Goal: Information Seeking & Learning: Learn about a topic

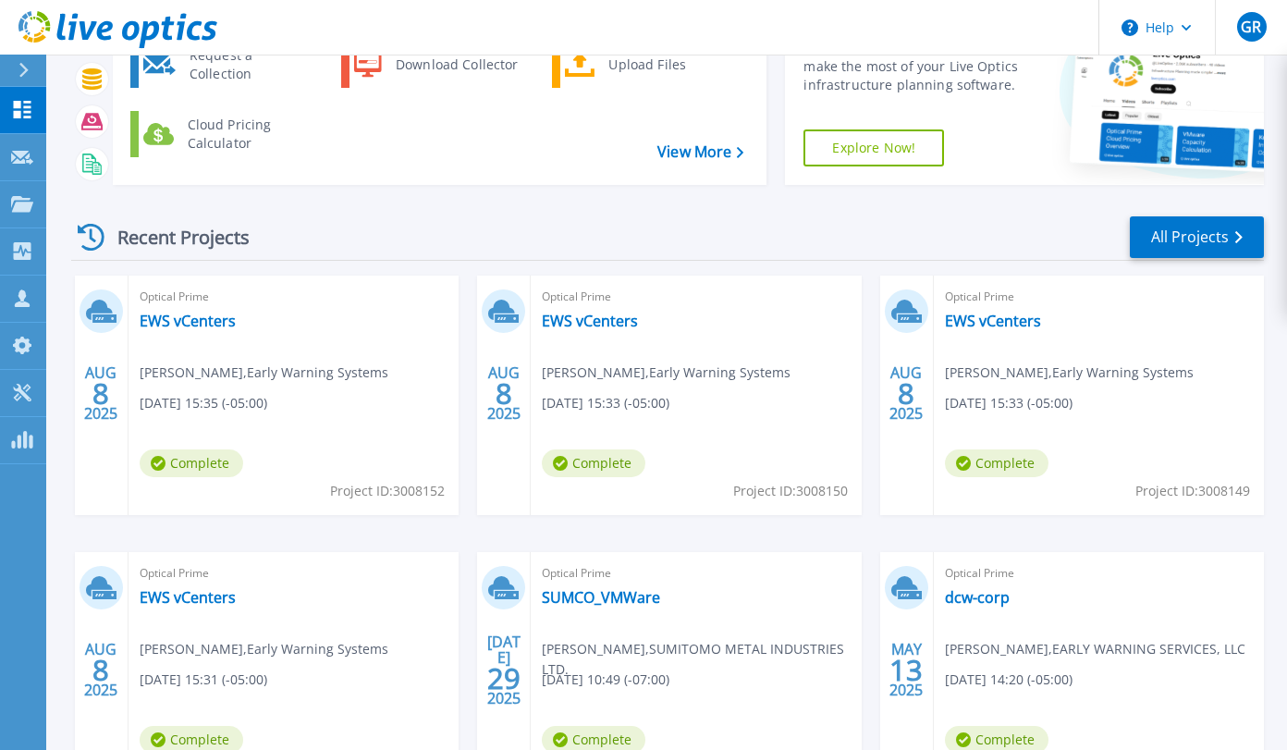
scroll to position [126, 0]
click at [186, 317] on link "EWS vCenters" at bounding box center [188, 321] width 96 height 18
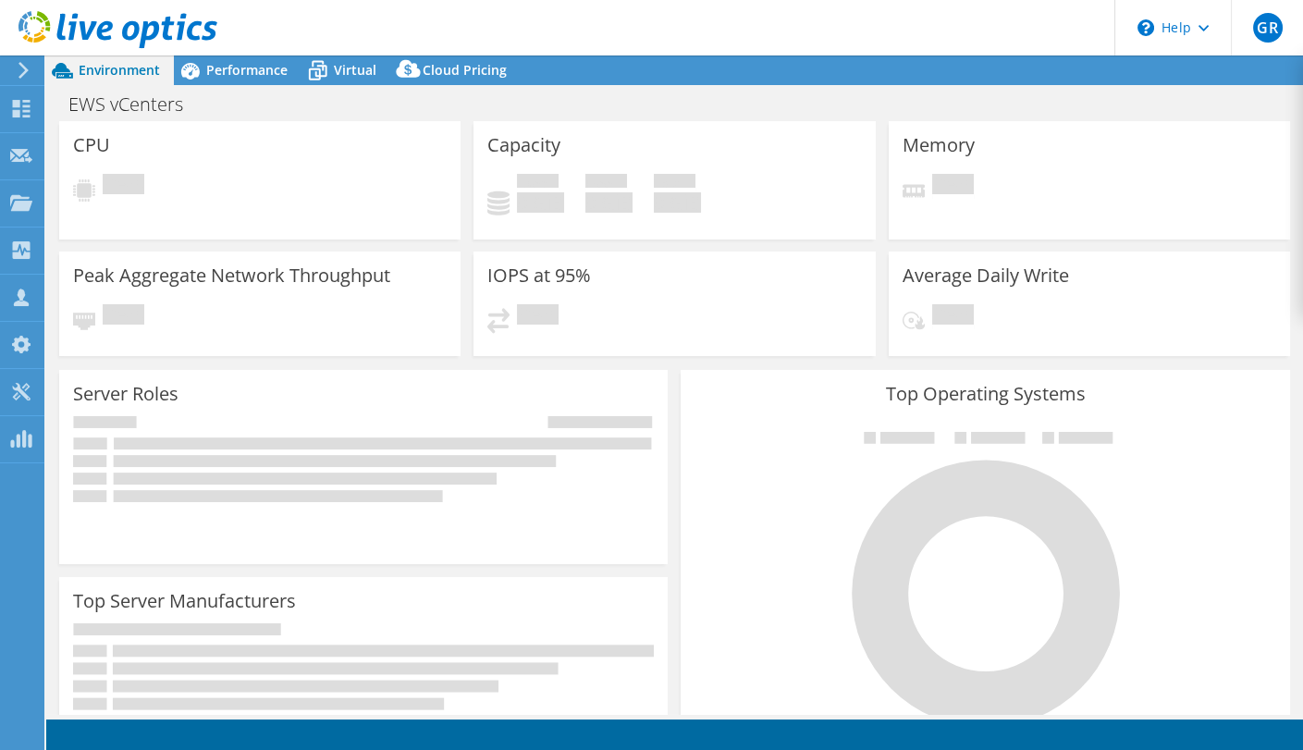
select select "USD"
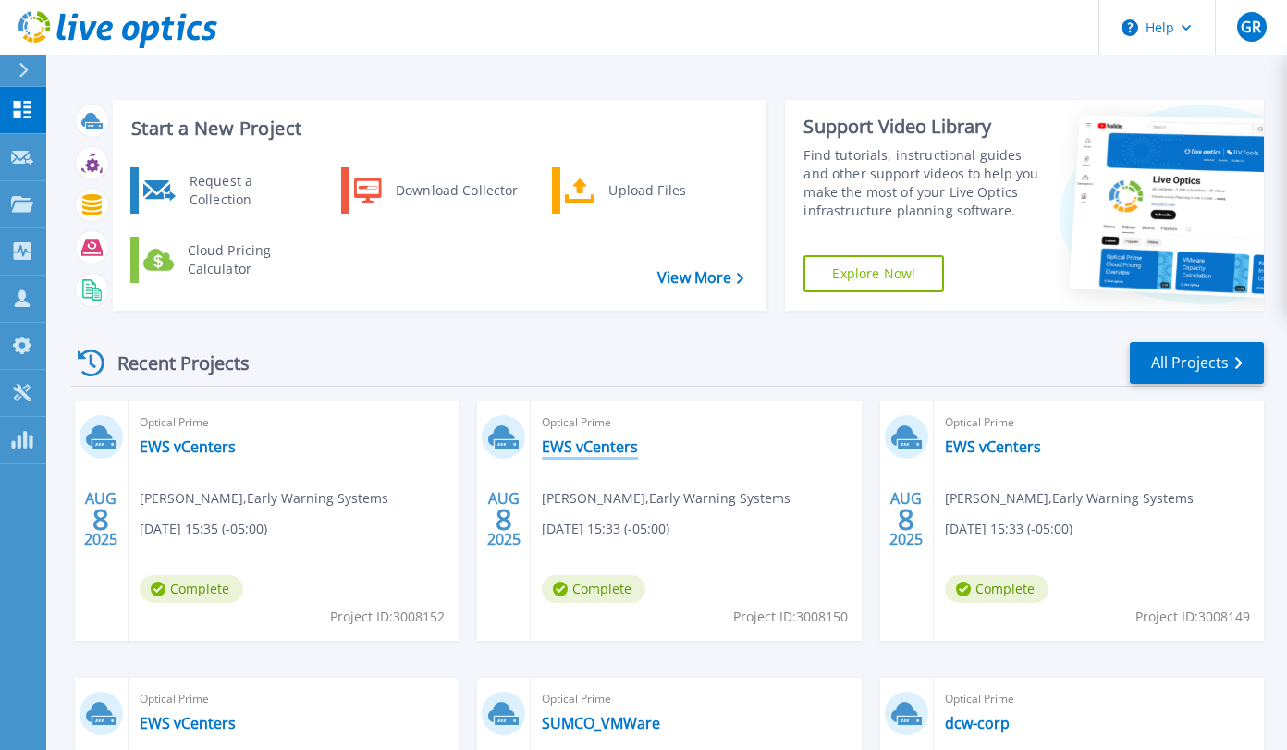
click at [589, 446] on link "EWS vCenters" at bounding box center [590, 446] width 96 height 18
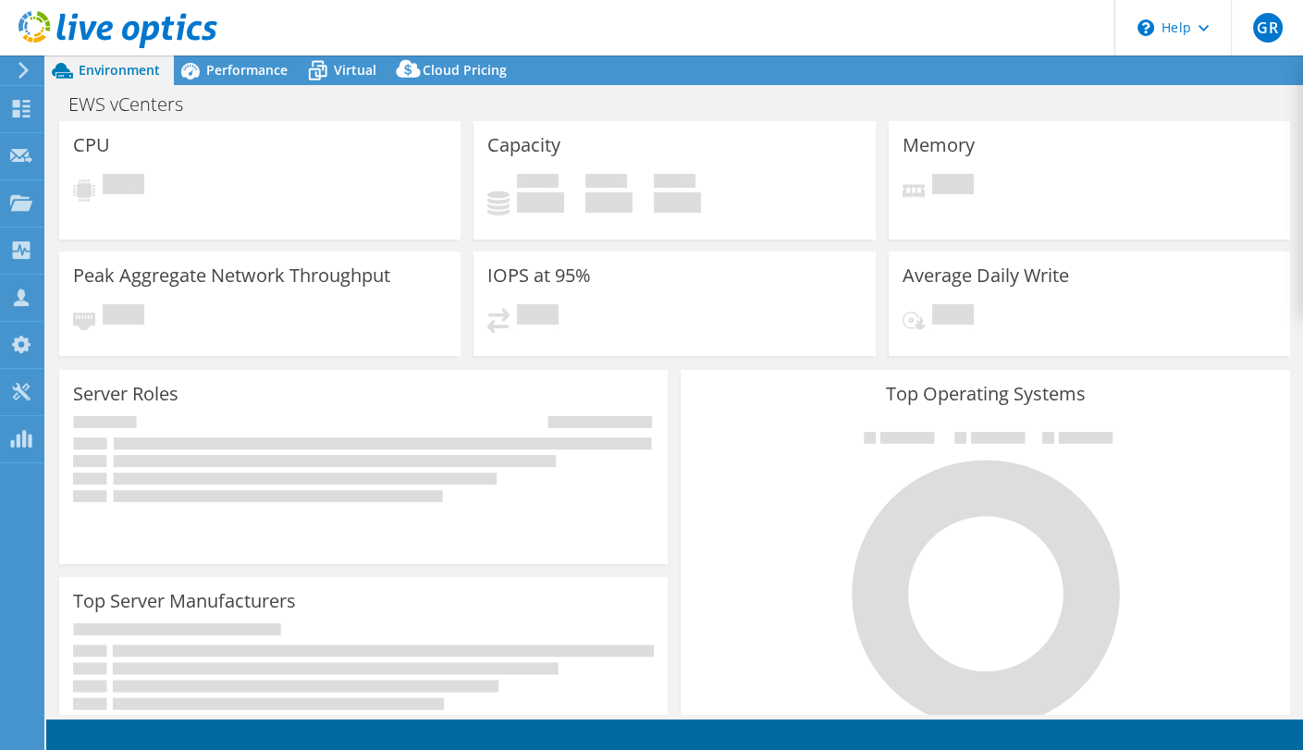
select select "USD"
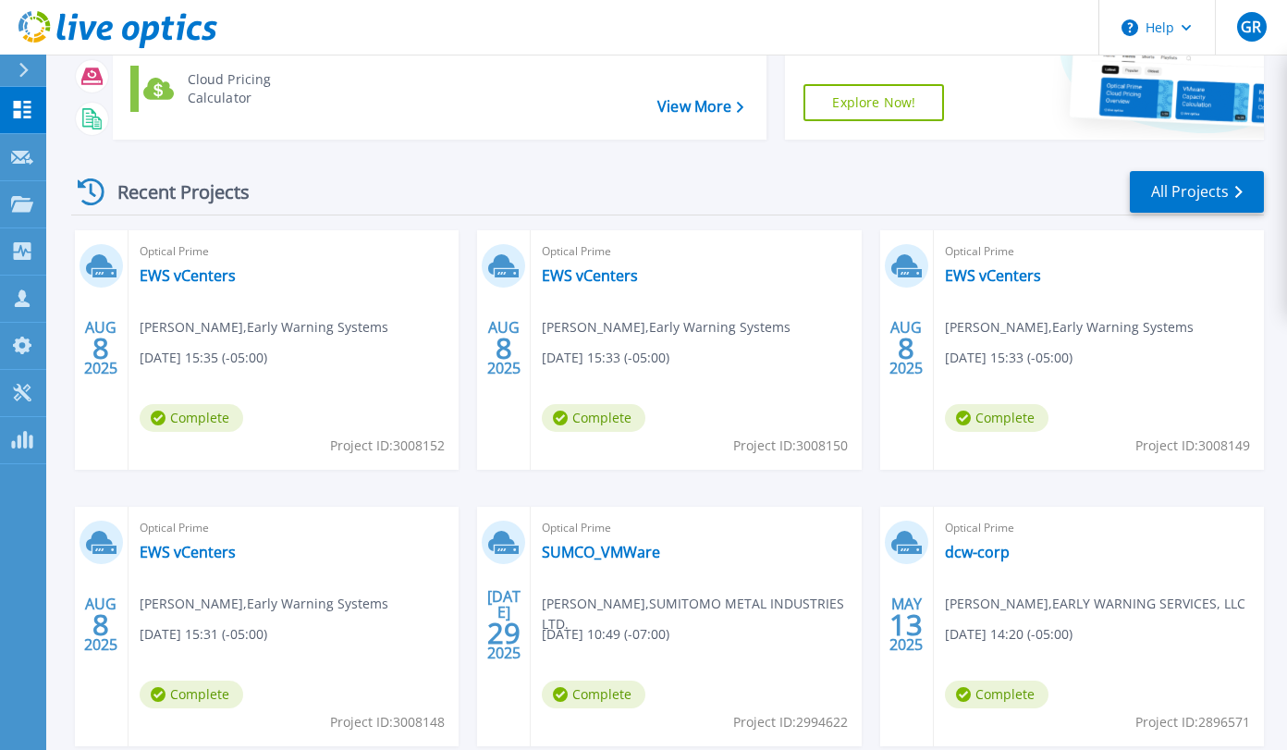
scroll to position [198, 0]
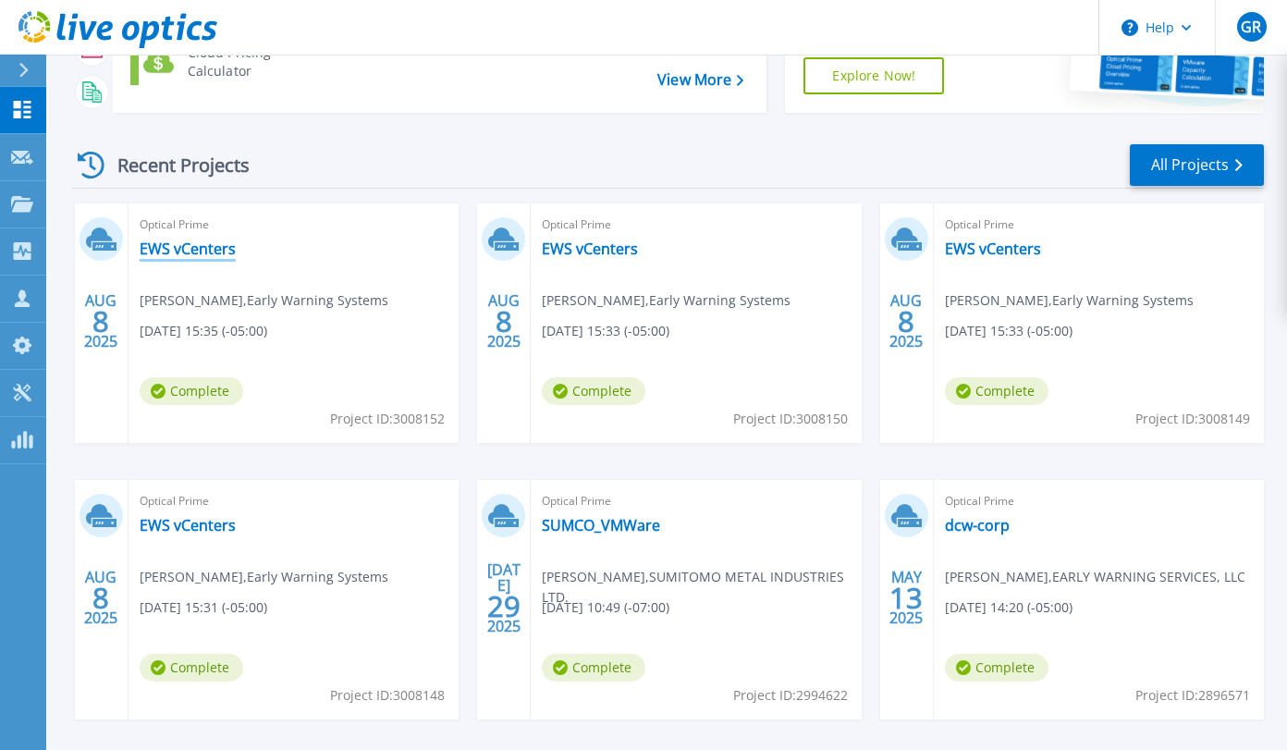
click at [183, 240] on link "EWS vCenters" at bounding box center [188, 248] width 96 height 18
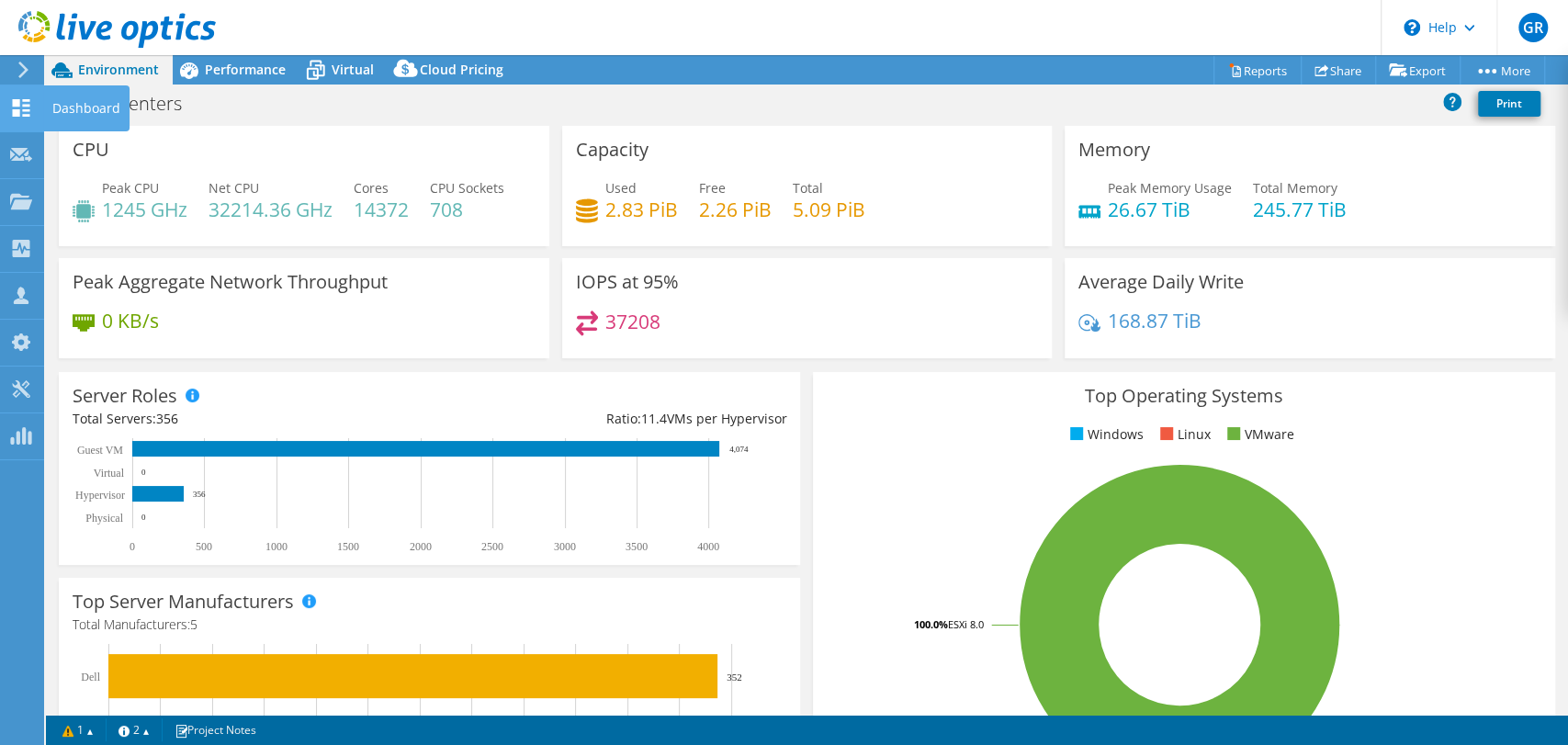
click at [56, 103] on div "Dashboard" at bounding box center [85, 108] width 86 height 46
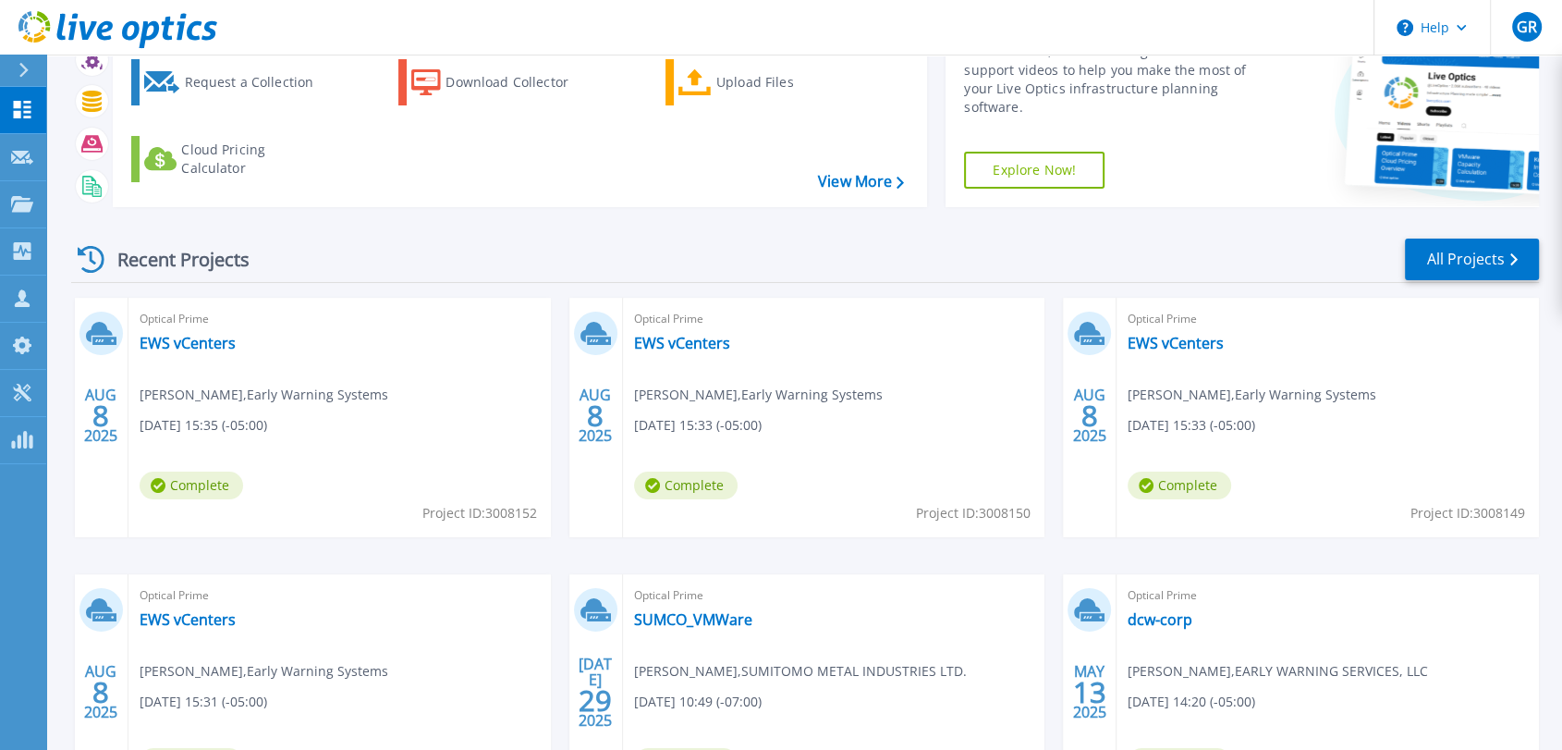
scroll to position [103, 0]
click at [153, 335] on link "EWS vCenters" at bounding box center [188, 344] width 96 height 18
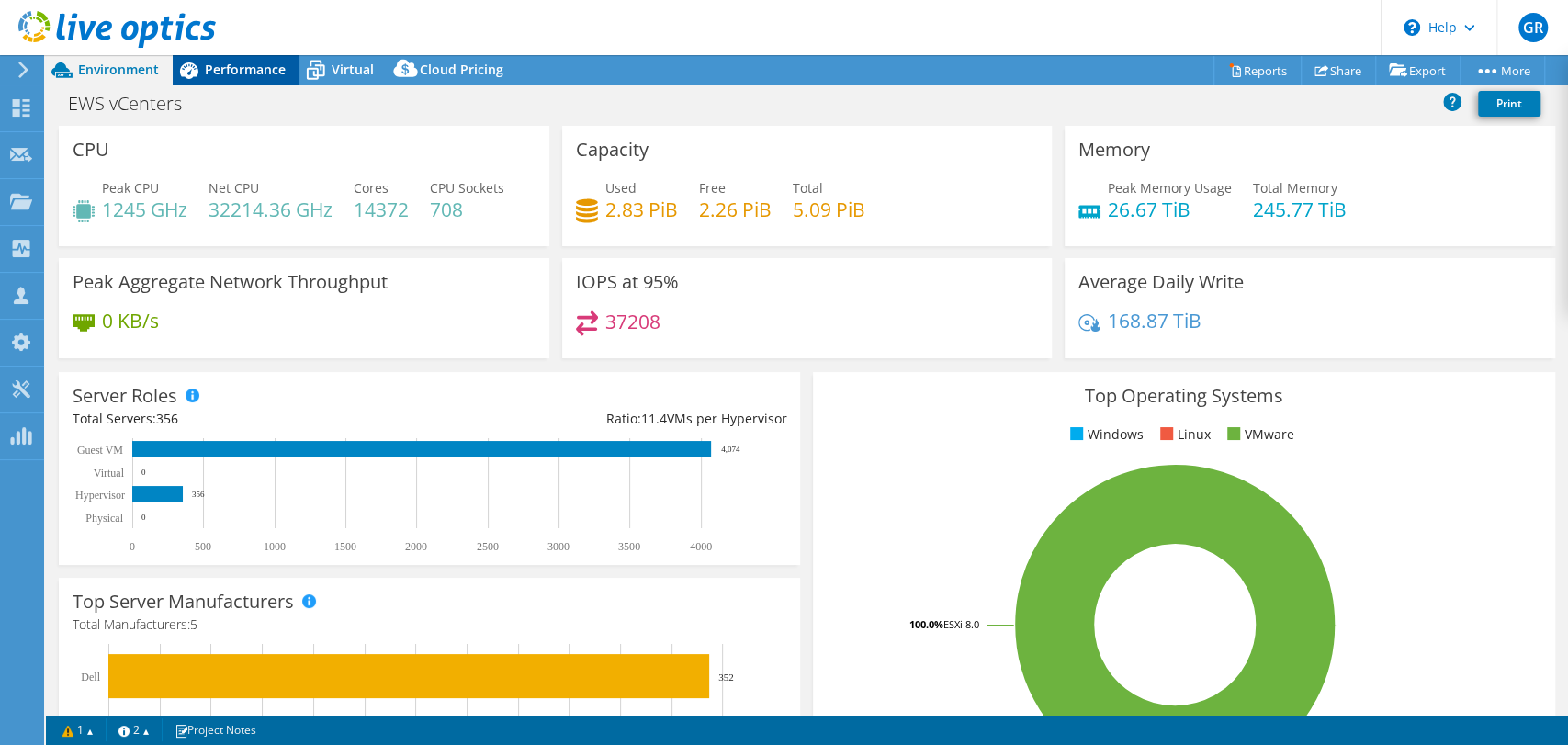
click at [204, 68] on icon at bounding box center [189, 71] width 32 height 32
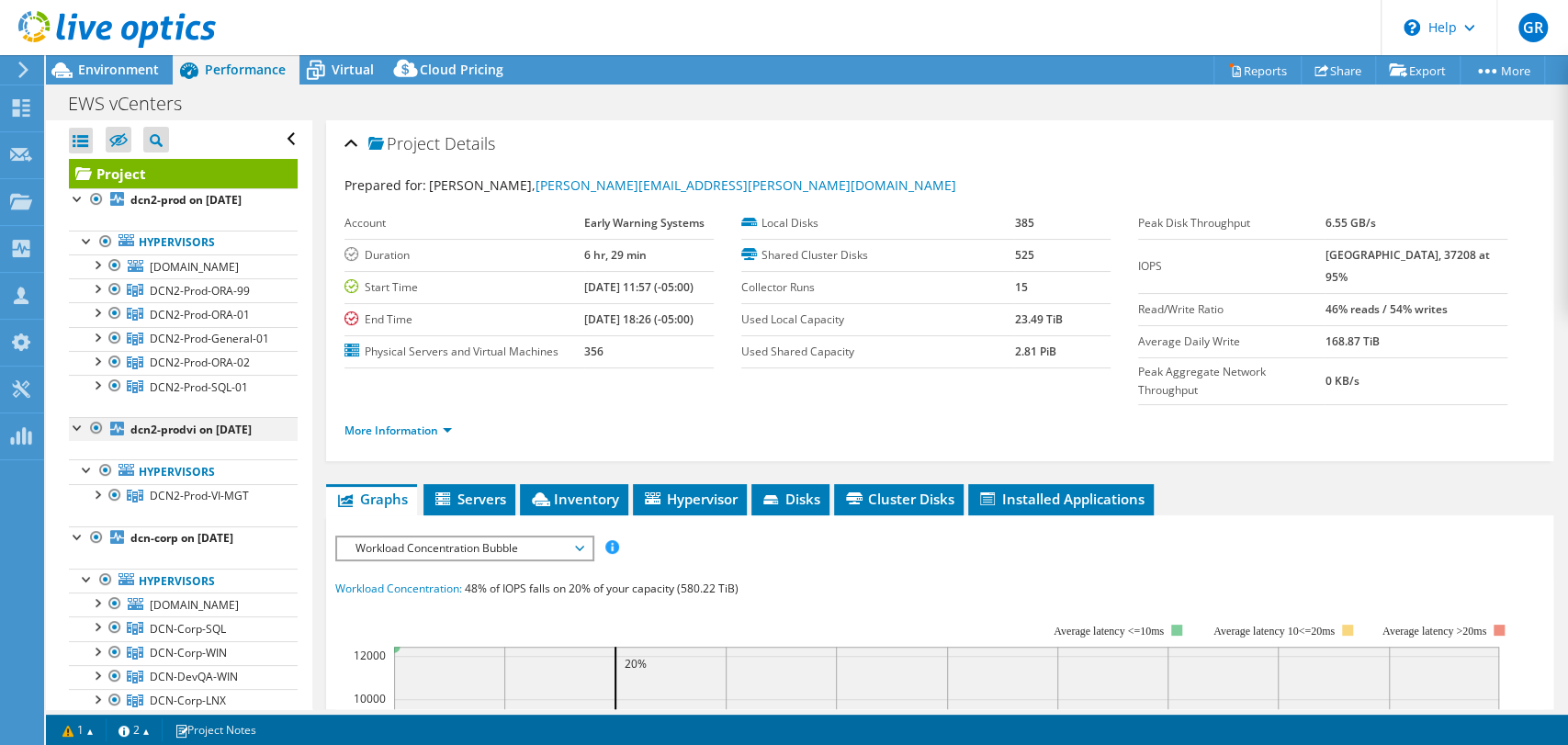
click at [80, 435] on div at bounding box center [78, 426] width 18 height 18
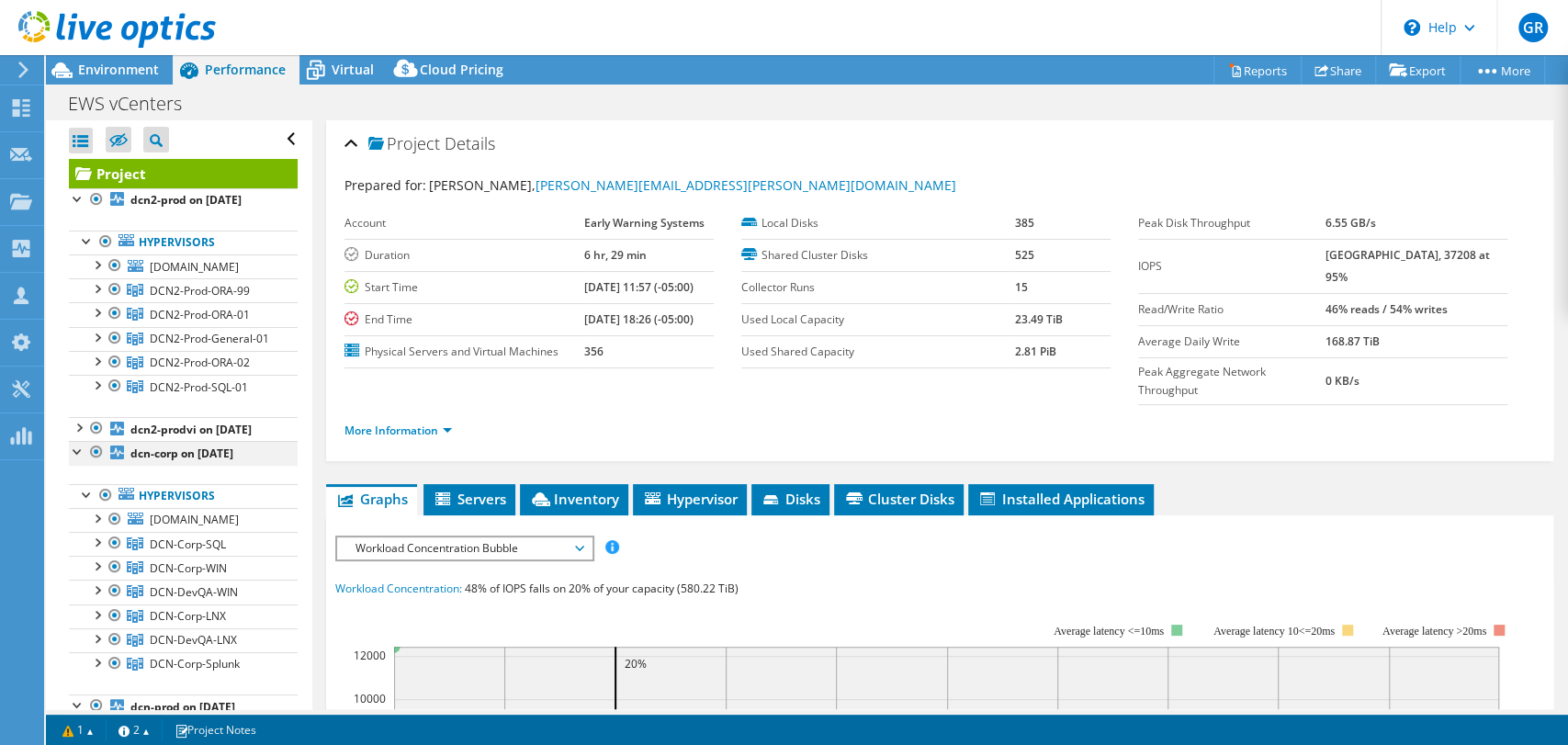
click at [74, 459] on div at bounding box center [78, 450] width 18 height 18
click at [80, 435] on div at bounding box center [78, 426] width 18 height 18
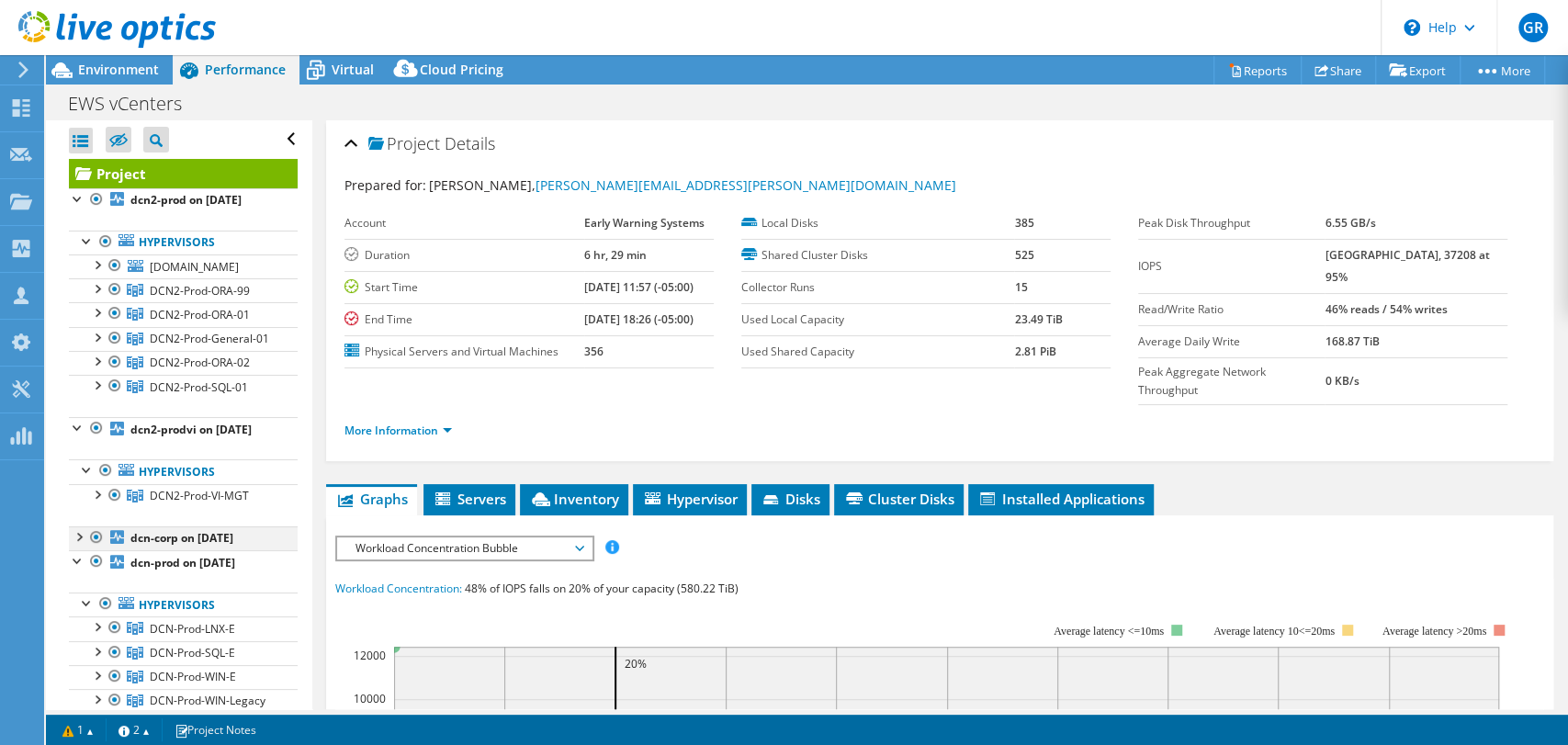
click at [75, 544] on div at bounding box center [78, 535] width 18 height 18
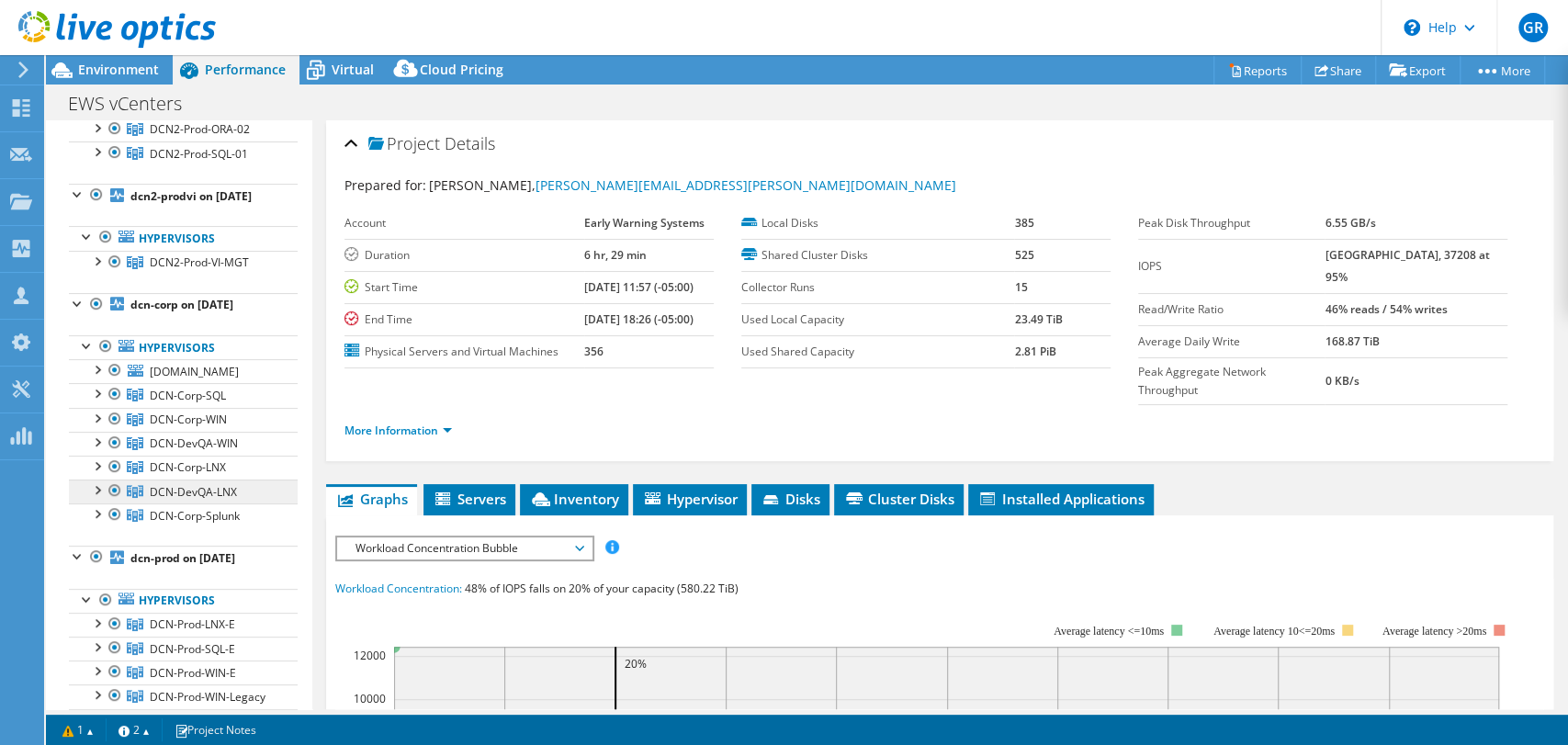
scroll to position [232, 0]
click at [95, 427] on div at bounding box center [96, 417] width 18 height 18
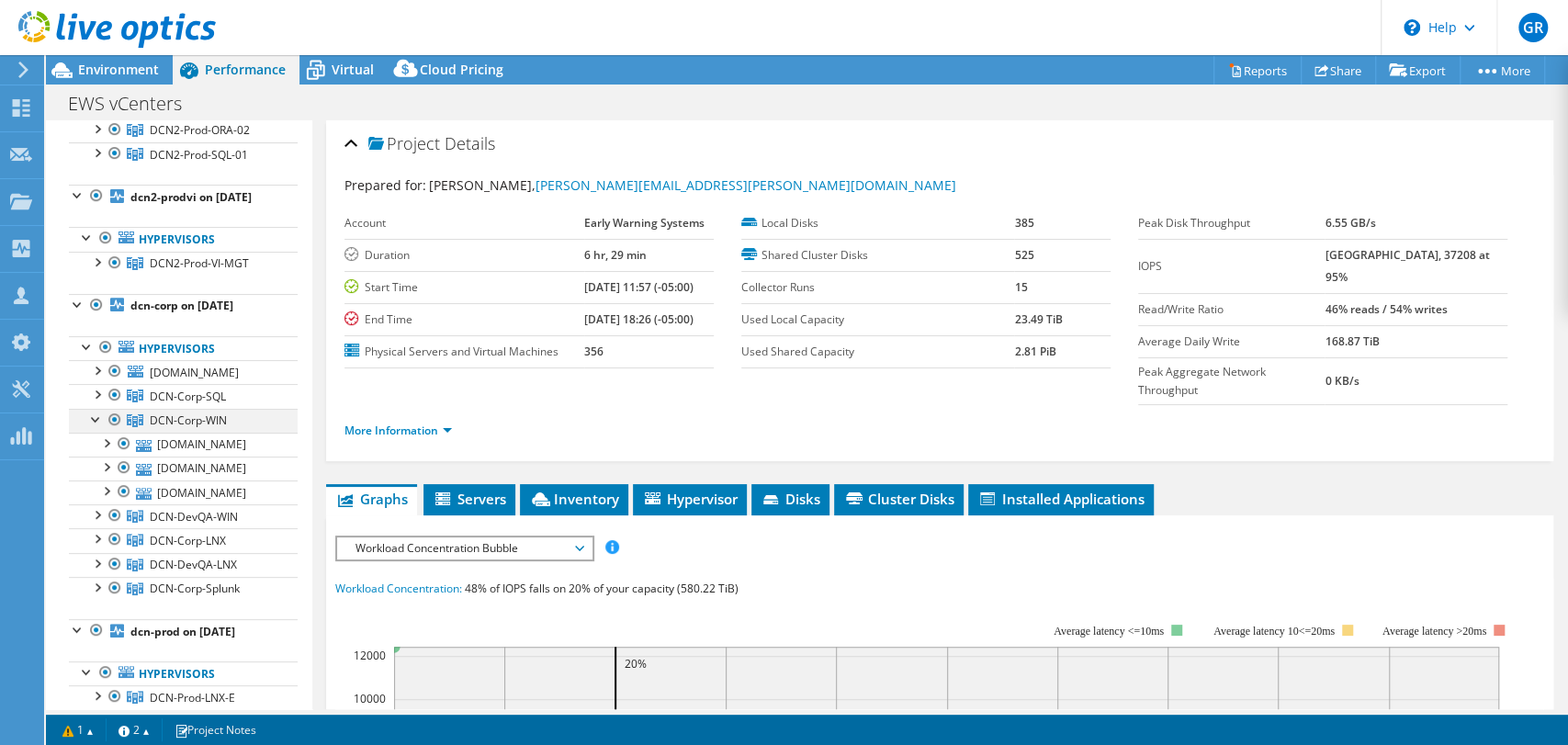
click at [92, 427] on div at bounding box center [96, 417] width 18 height 18
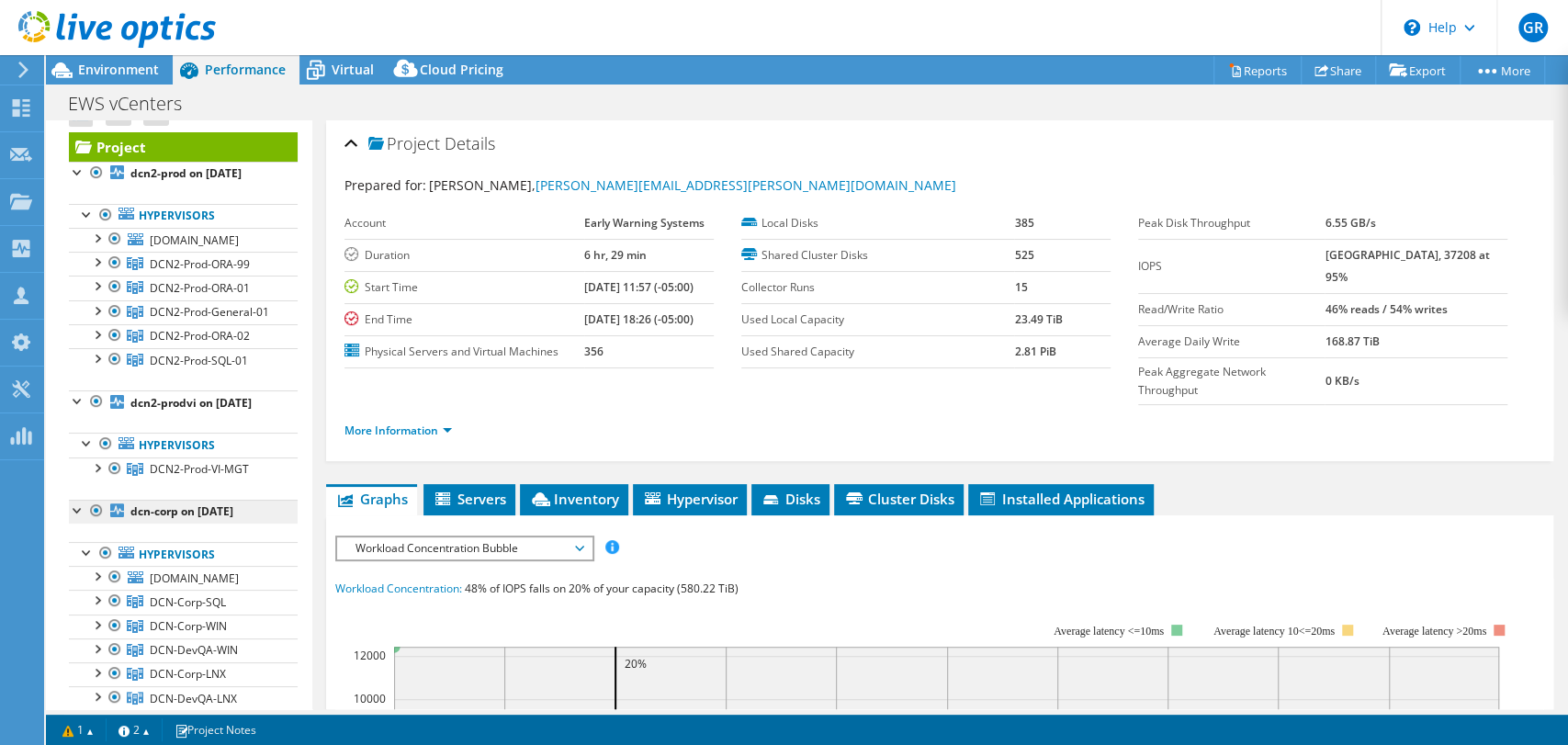
scroll to position [16, 0]
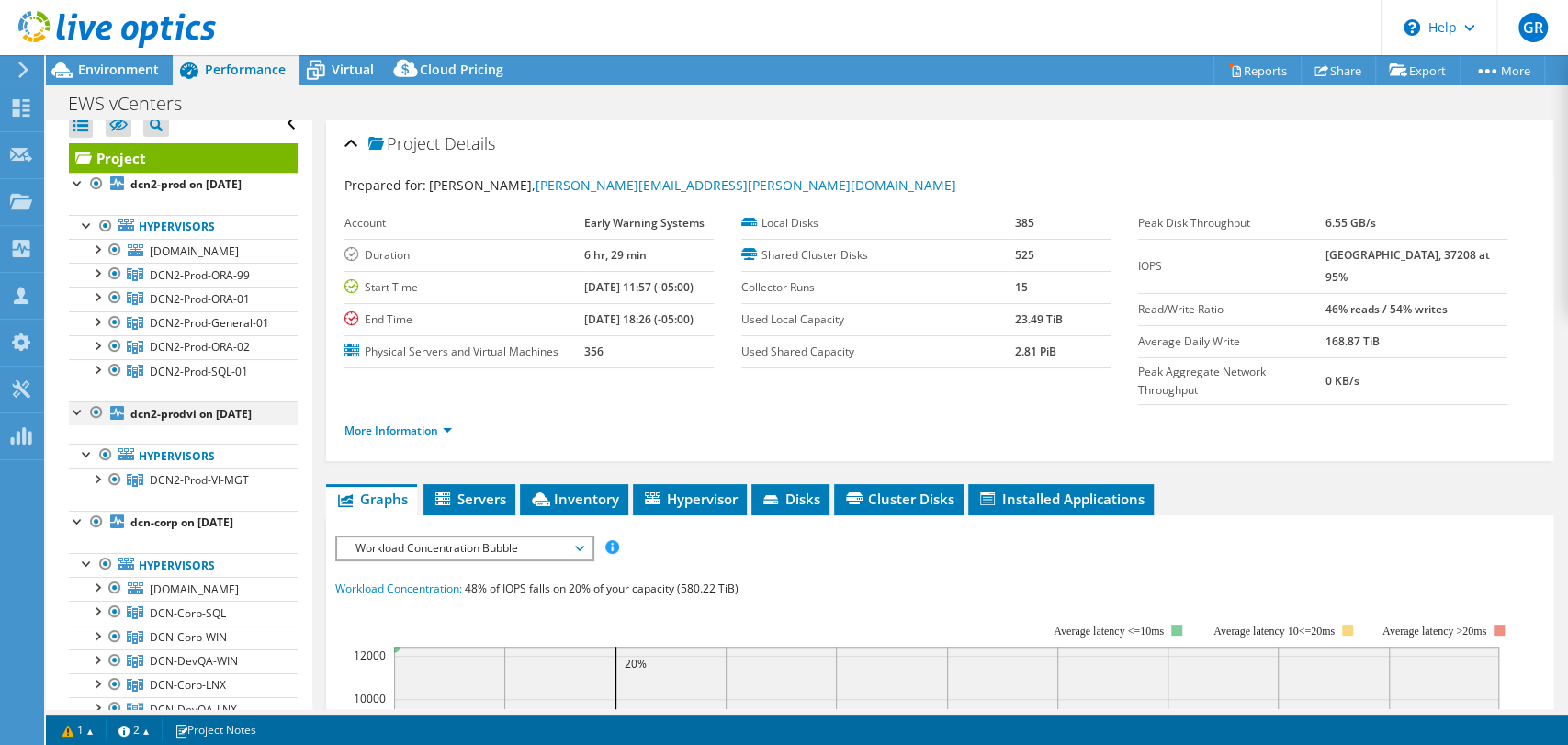
click at [98, 423] on div at bounding box center [96, 412] width 18 height 22
click at [91, 423] on div at bounding box center [96, 412] width 18 height 22
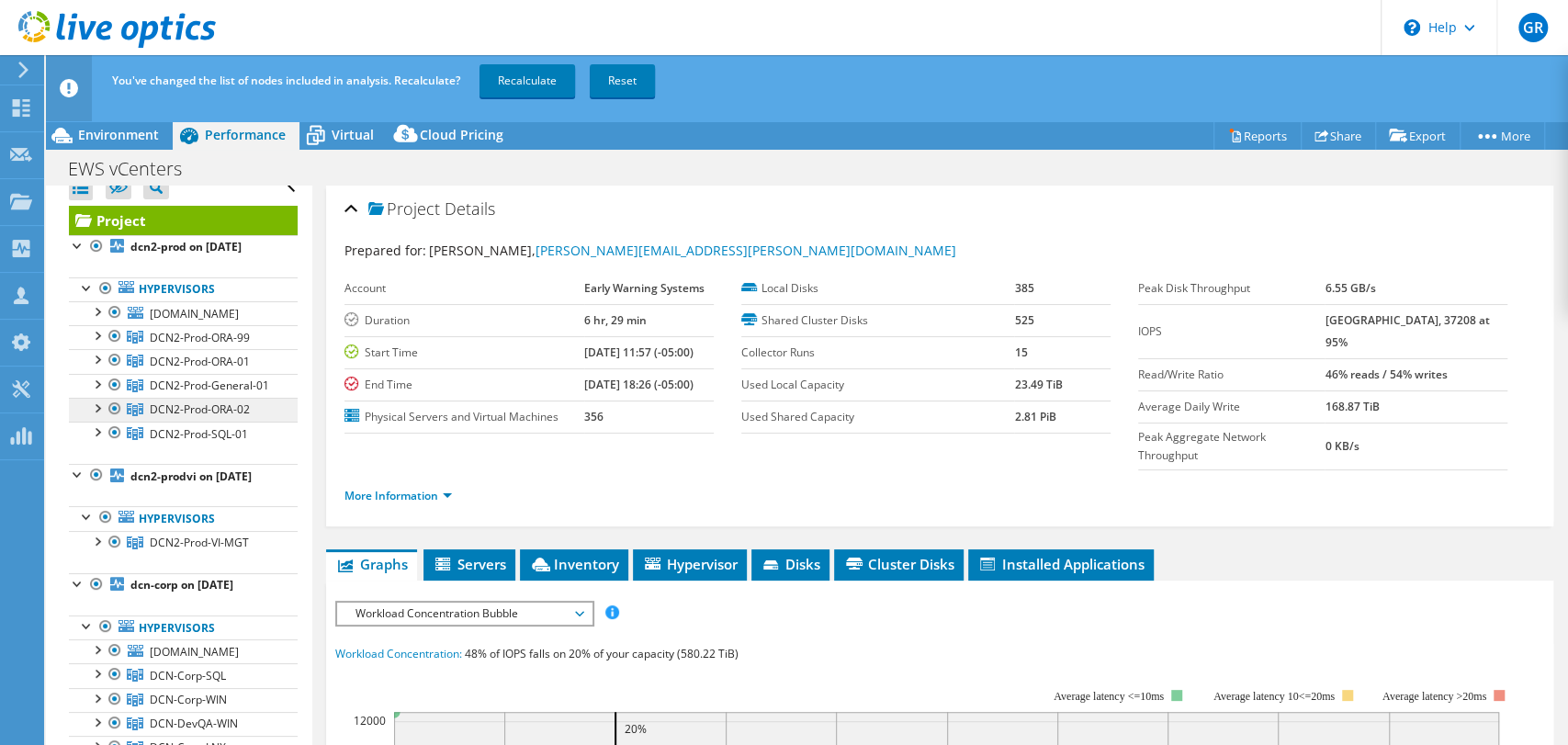
scroll to position [0, 0]
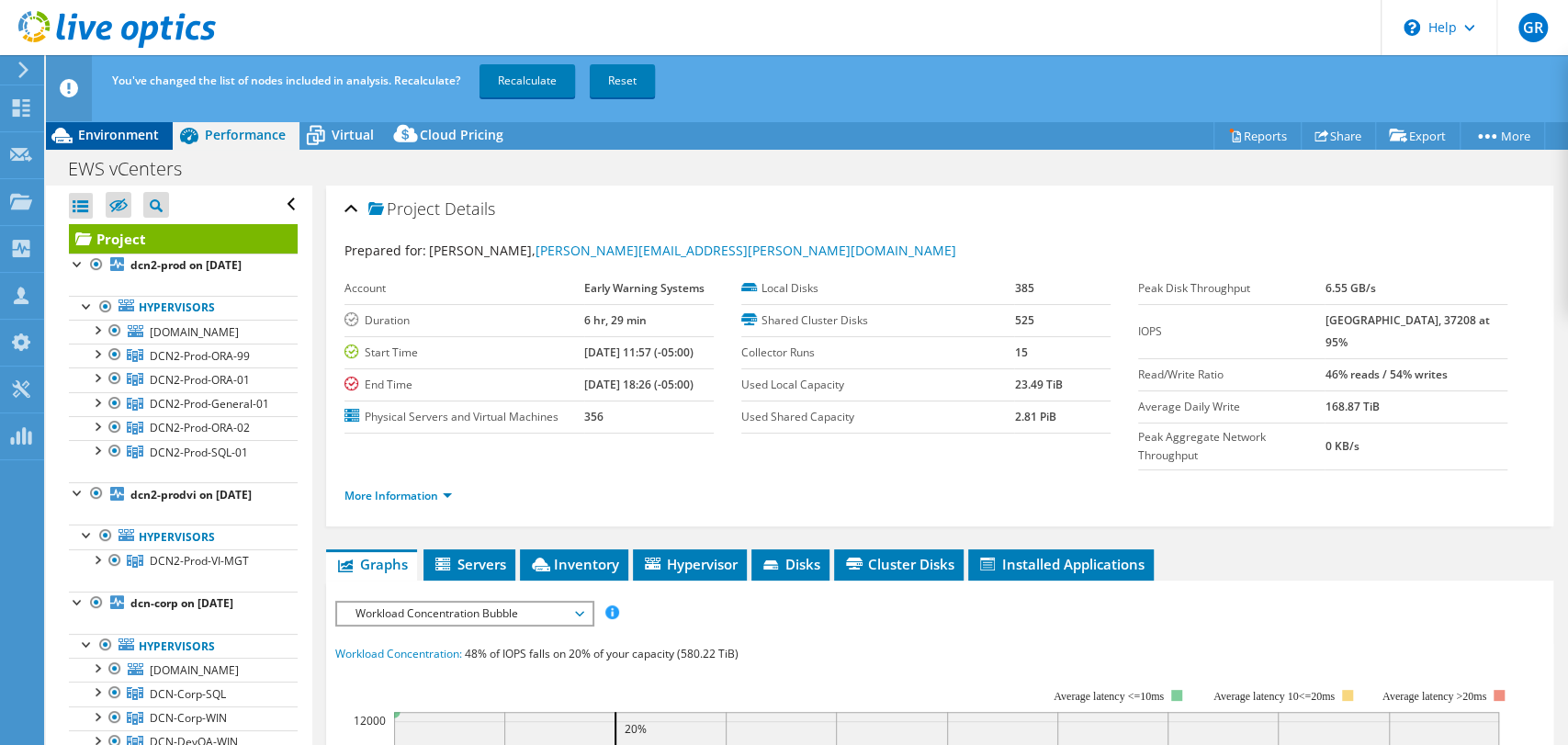
click at [125, 134] on span "Environment" at bounding box center [118, 135] width 80 height 18
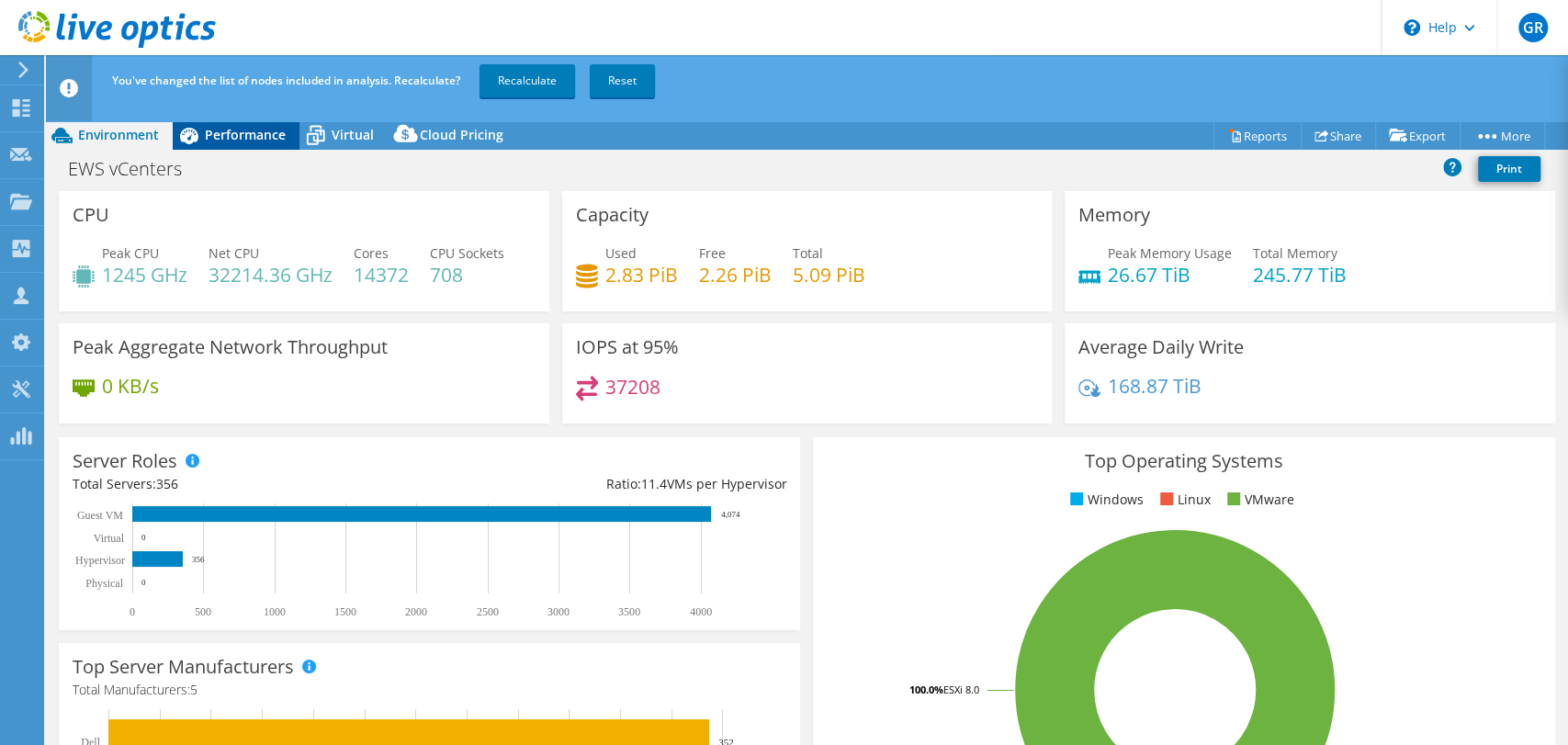
click at [242, 134] on span "Performance" at bounding box center [244, 135] width 80 height 18
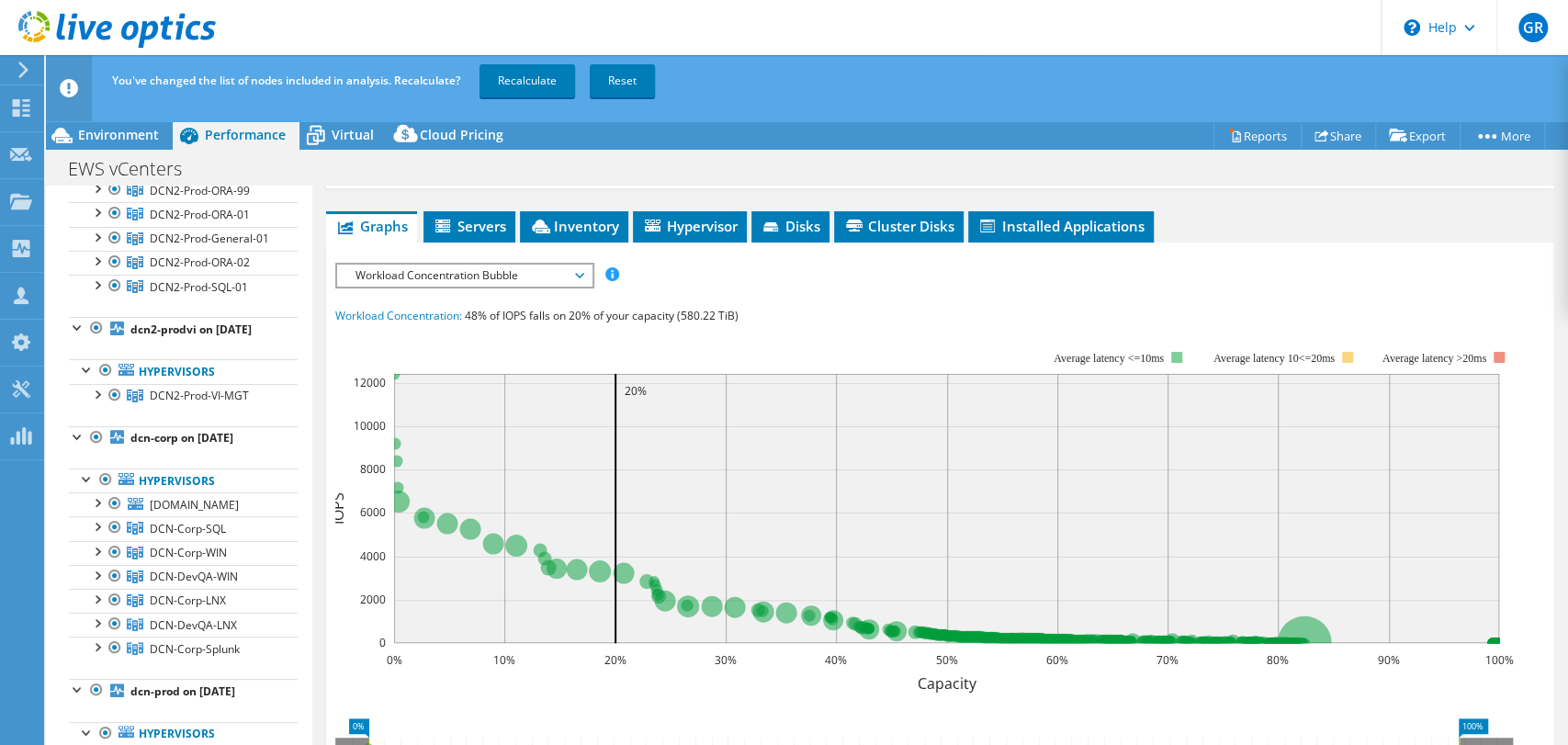
scroll to position [367, 0]
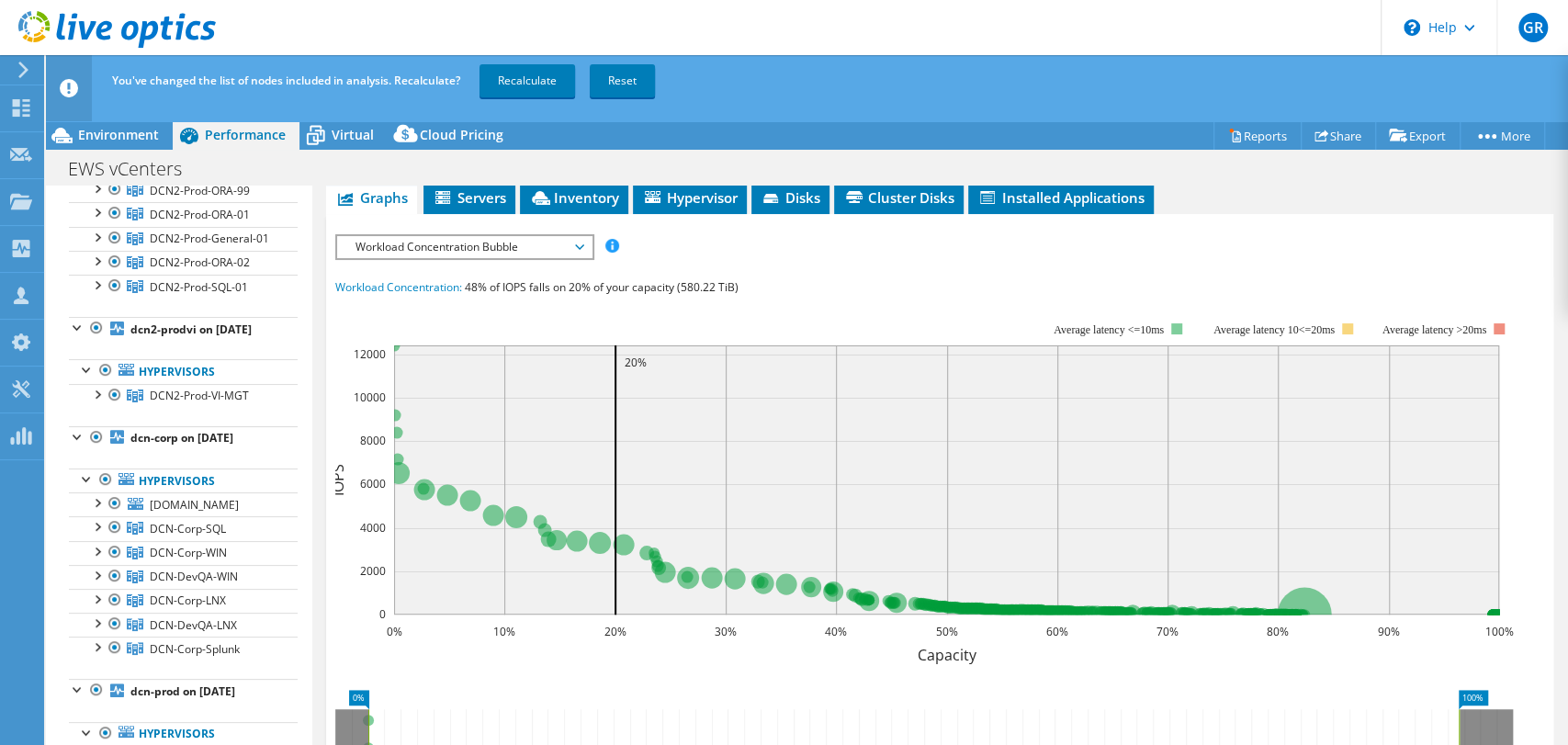
click at [581, 236] on span "Workload Concentration Bubble" at bounding box center [465, 247] width 236 height 22
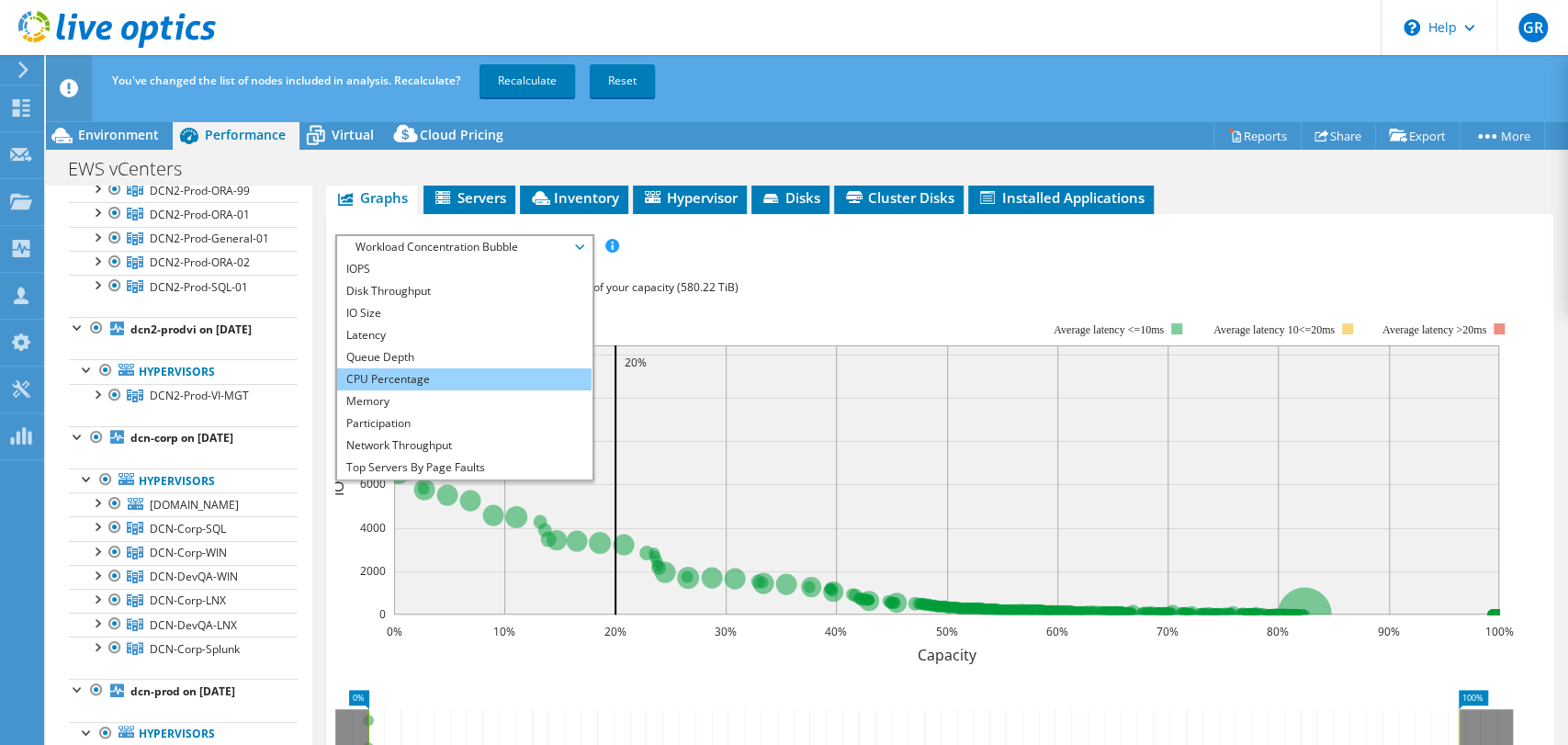
click at [383, 369] on li "CPU Percentage" at bounding box center [464, 379] width 254 height 22
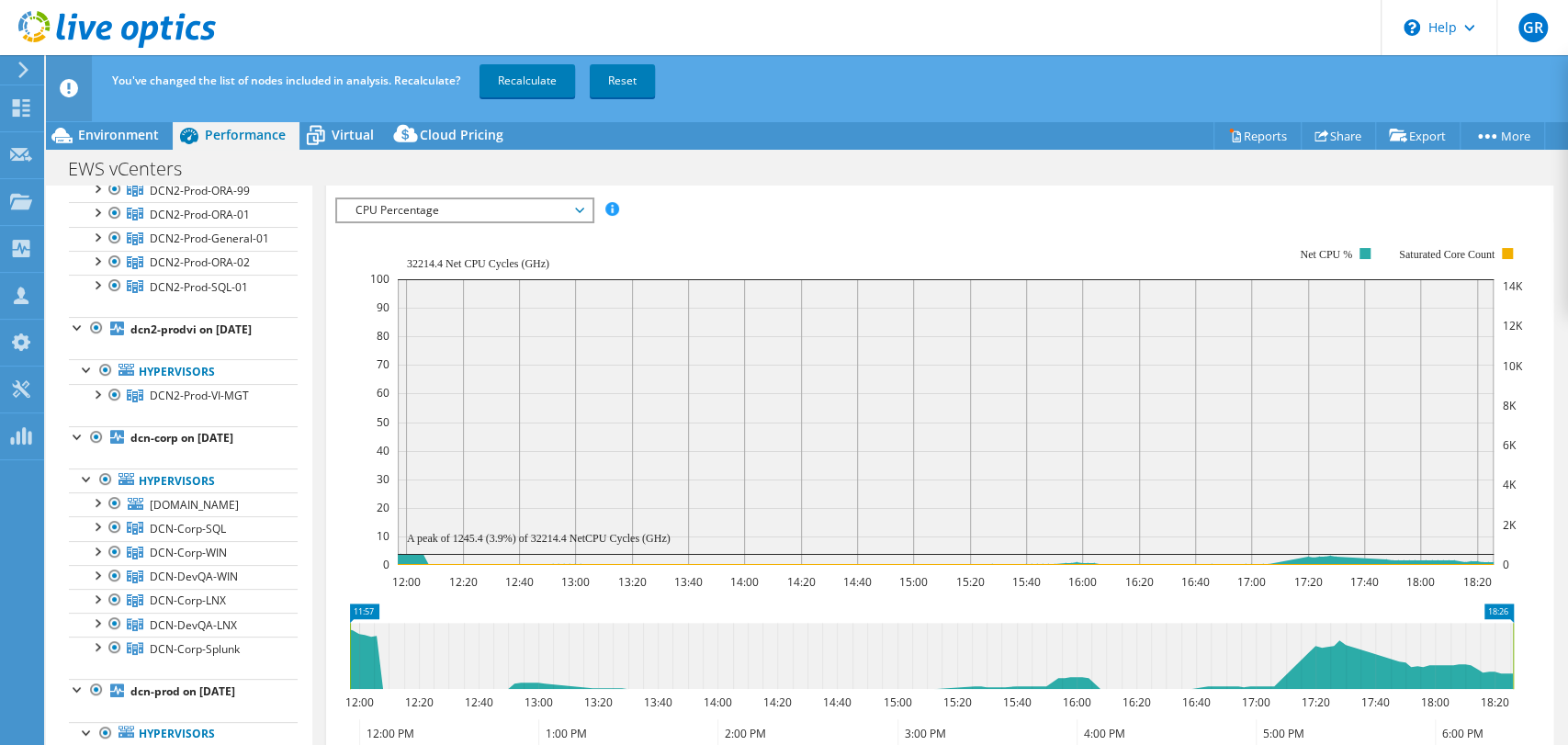
scroll to position [183, 0]
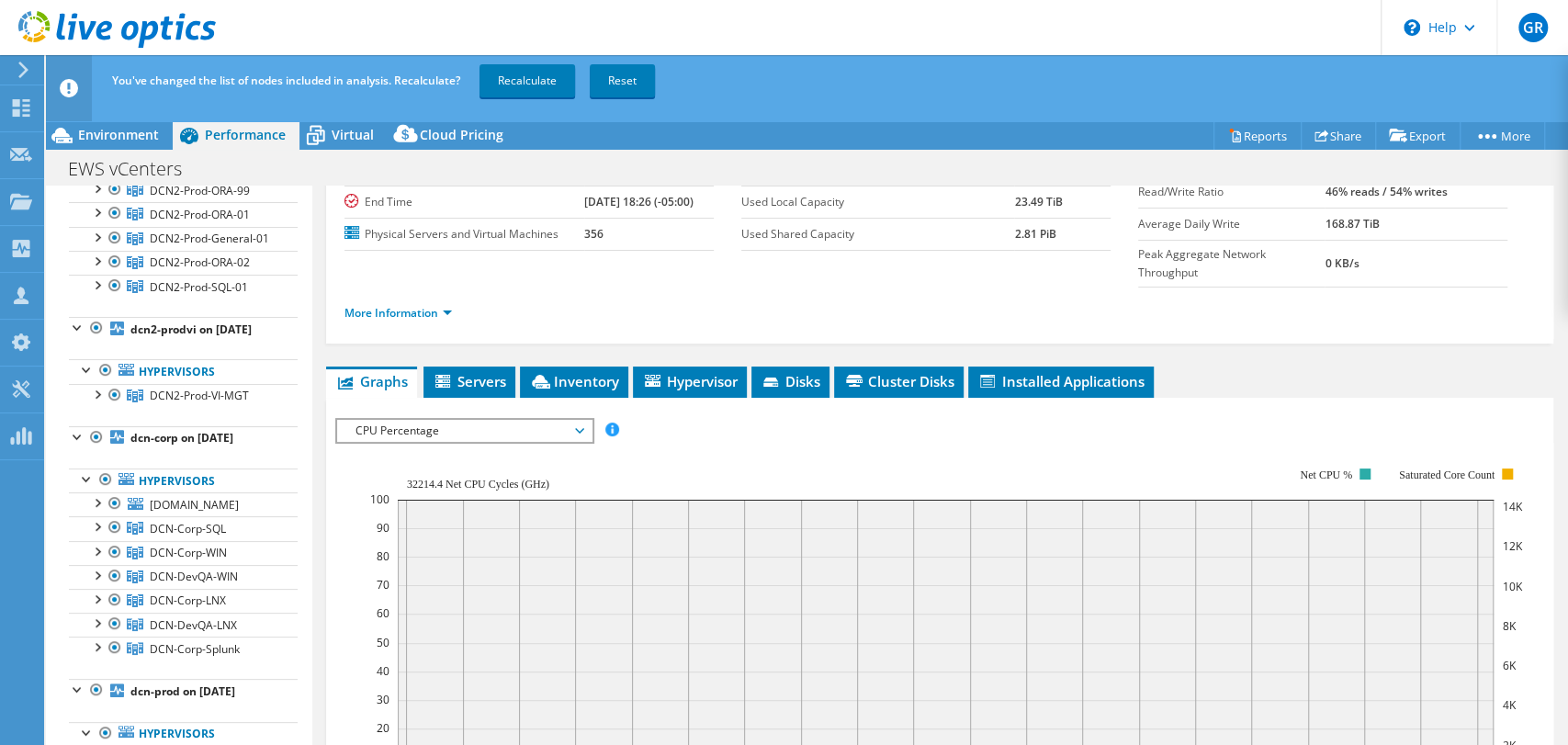
click at [578, 419] on span "CPU Percentage" at bounding box center [465, 430] width 236 height 22
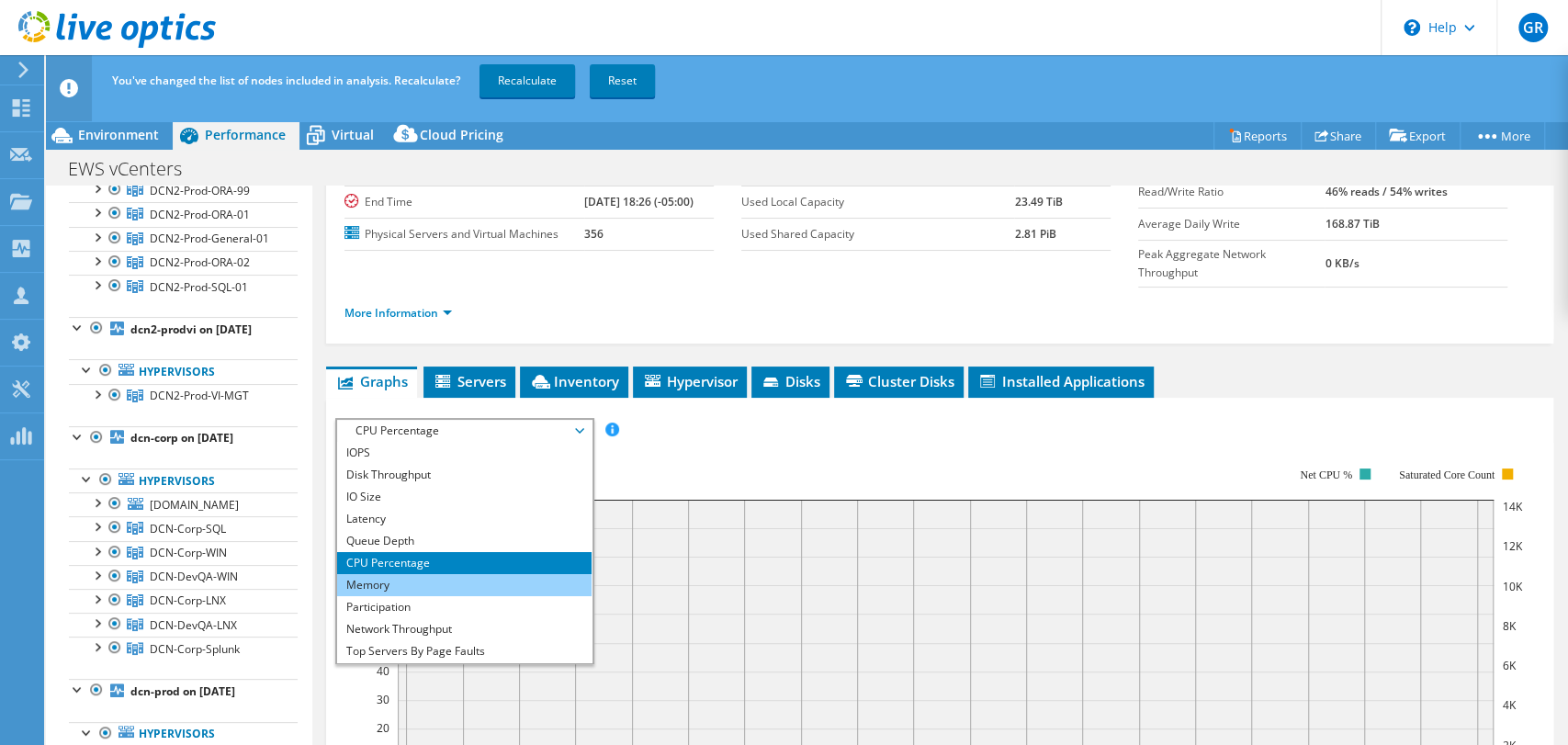
click at [383, 574] on li "Memory" at bounding box center [464, 585] width 254 height 22
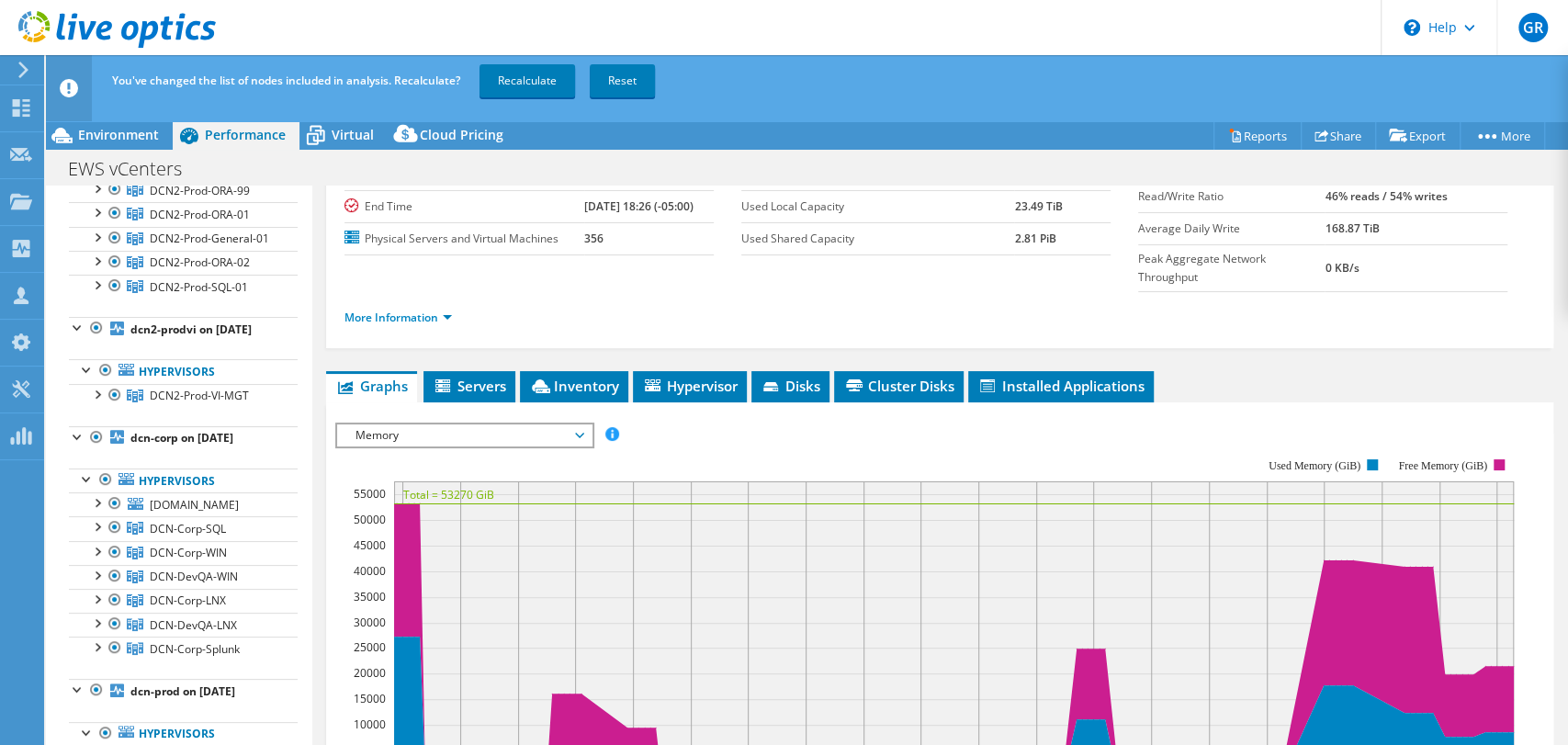
scroll to position [166, 0]
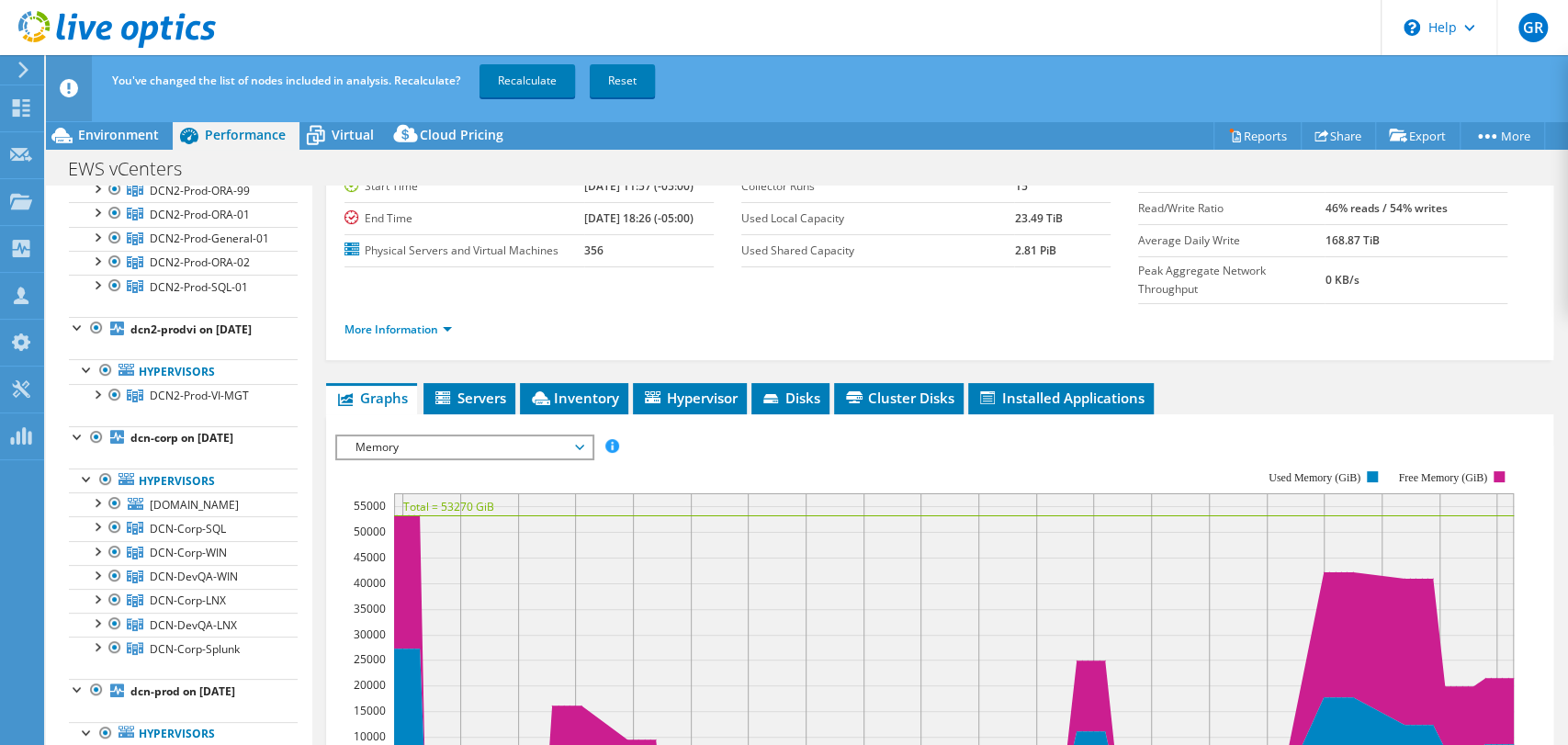
click at [582, 444] on icon at bounding box center [579, 447] width 9 height 6
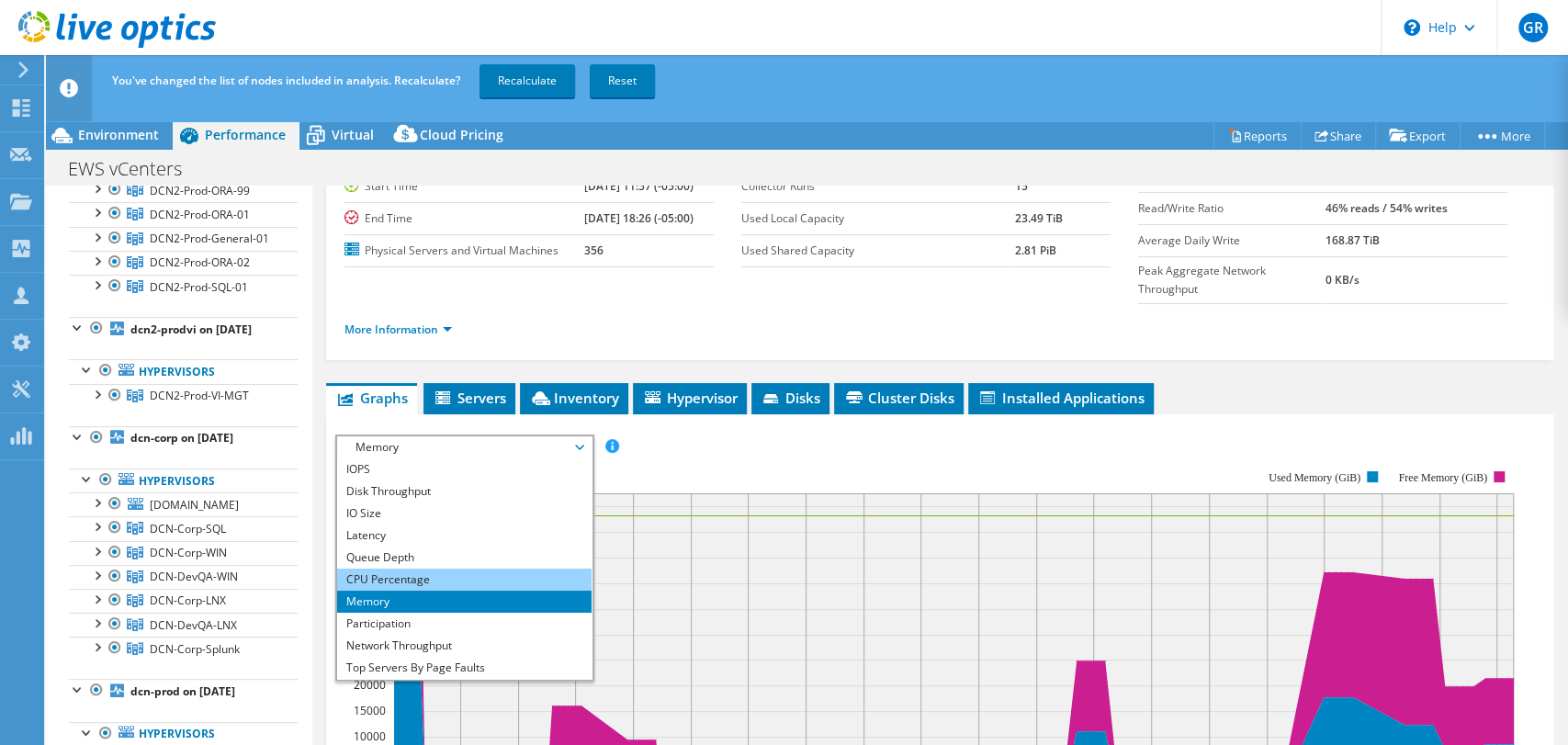
click at [390, 568] on li "CPU Percentage" at bounding box center [464, 579] width 254 height 22
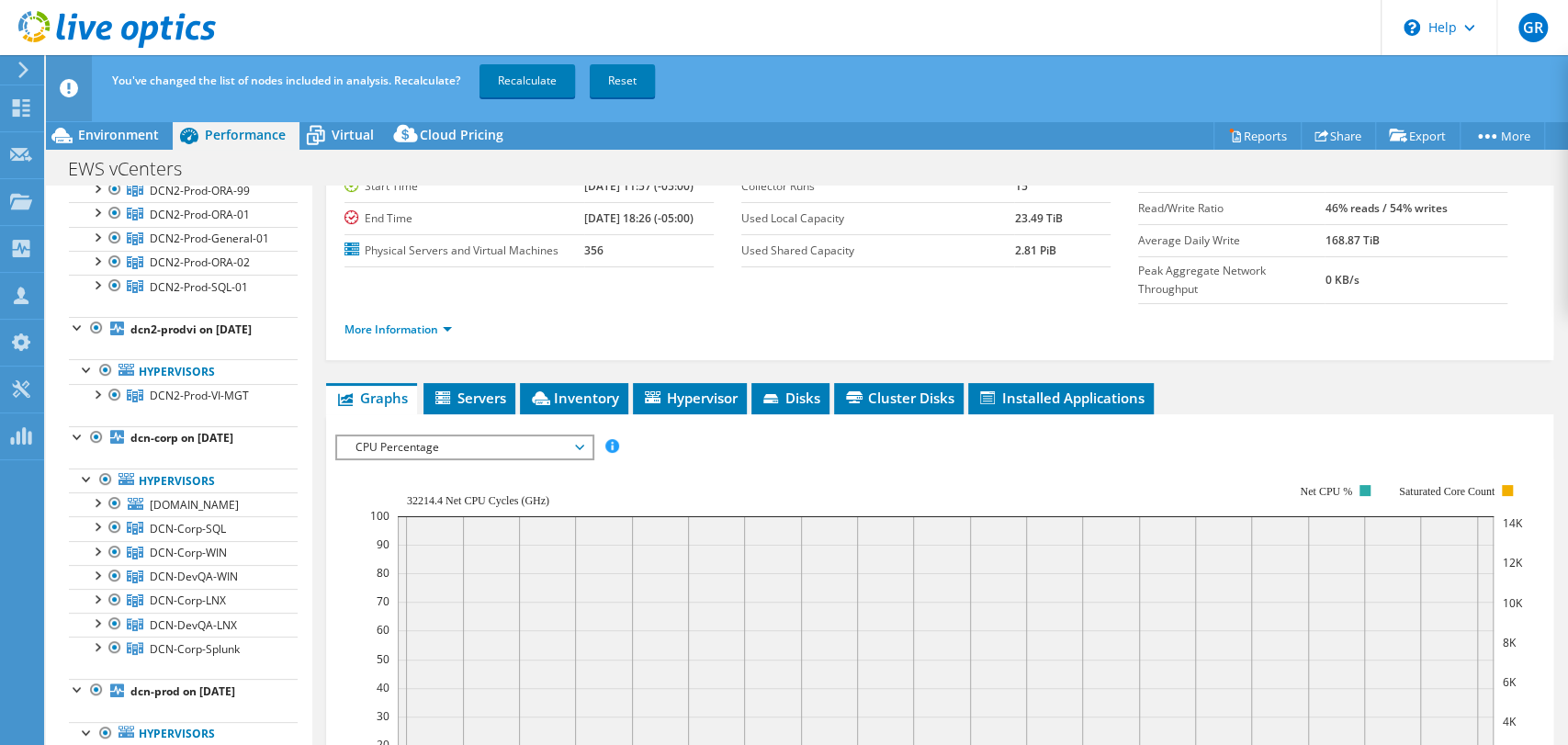
scroll to position [0, 0]
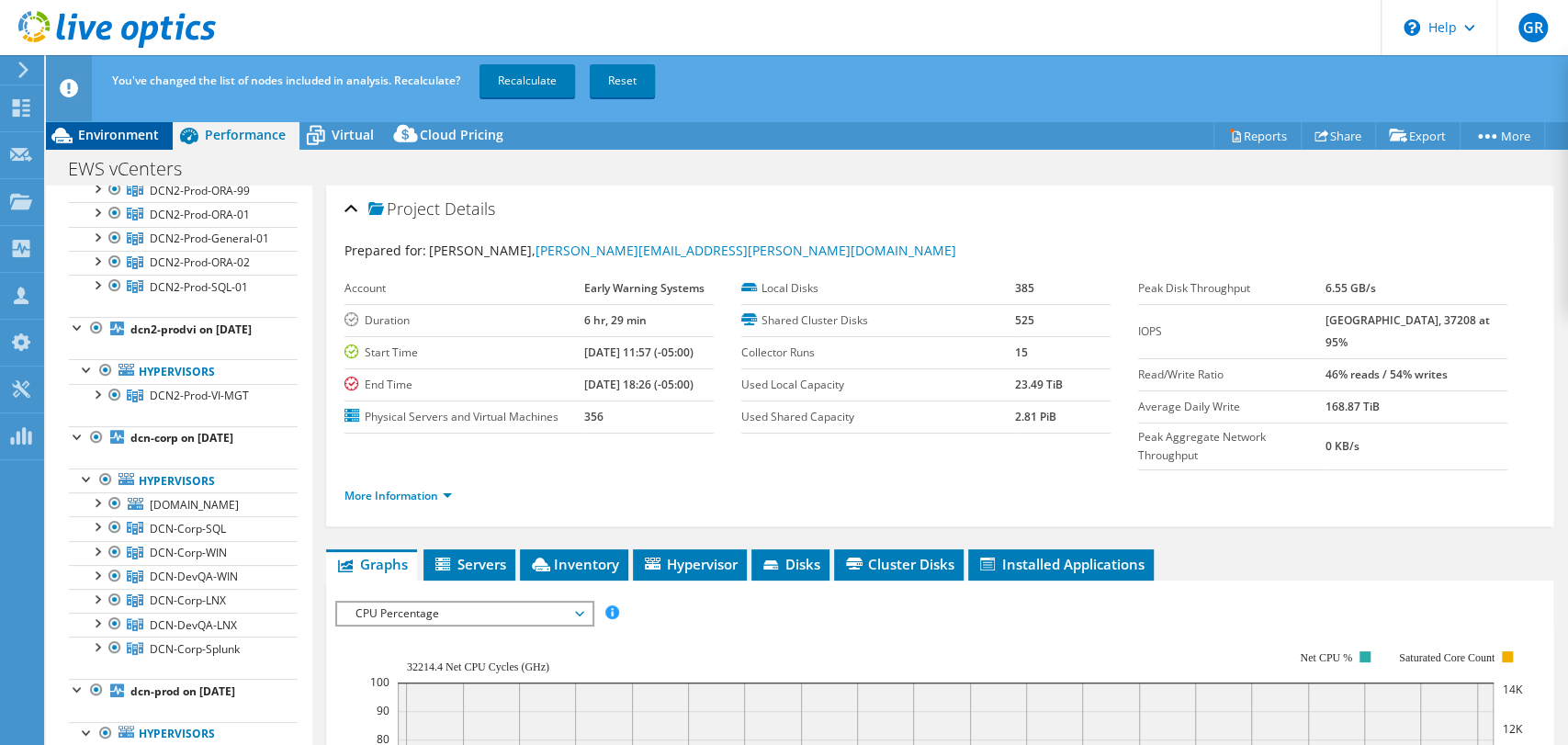
click at [117, 137] on span "Environment" at bounding box center [118, 135] width 80 height 18
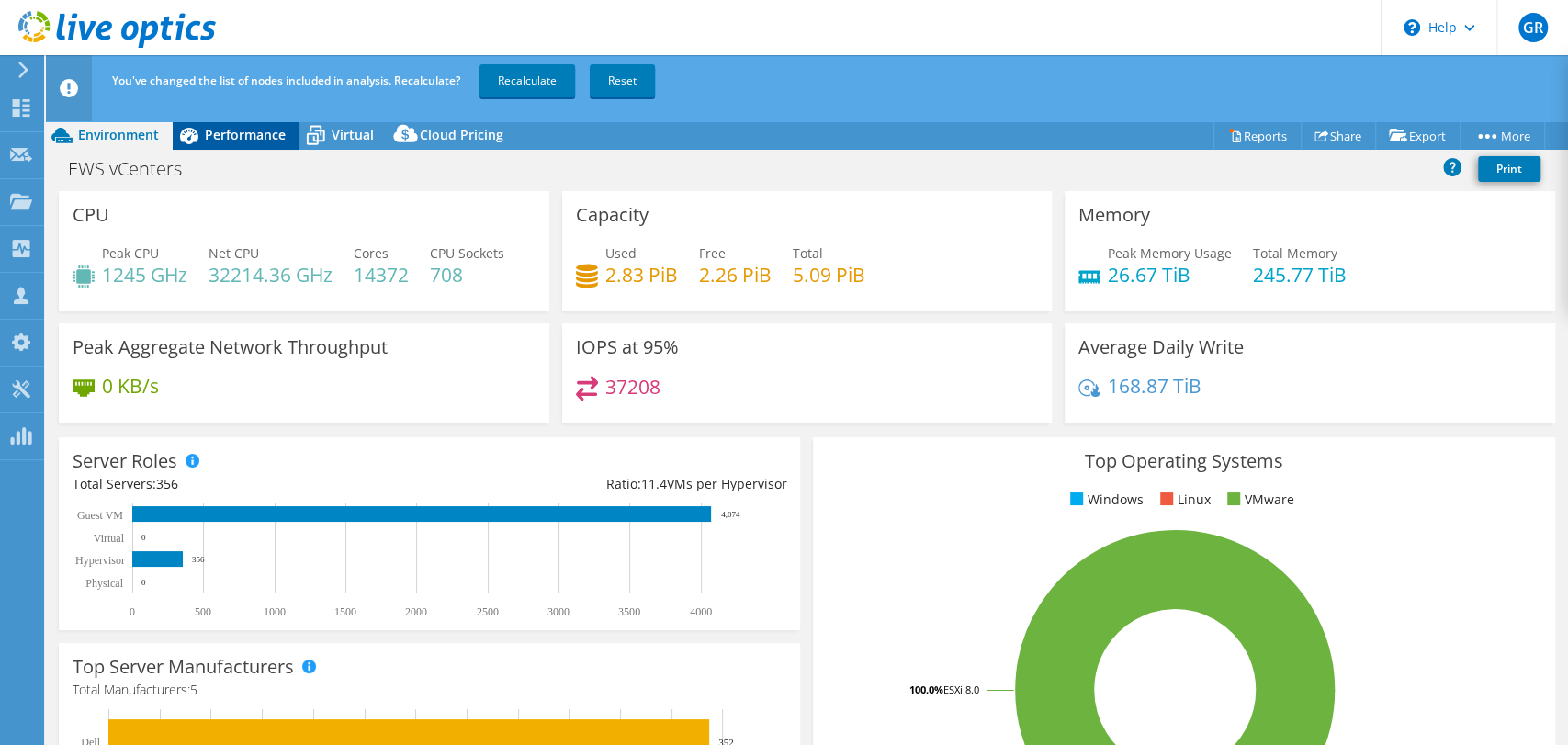
click at [238, 126] on span "Performance" at bounding box center [244, 135] width 80 height 18
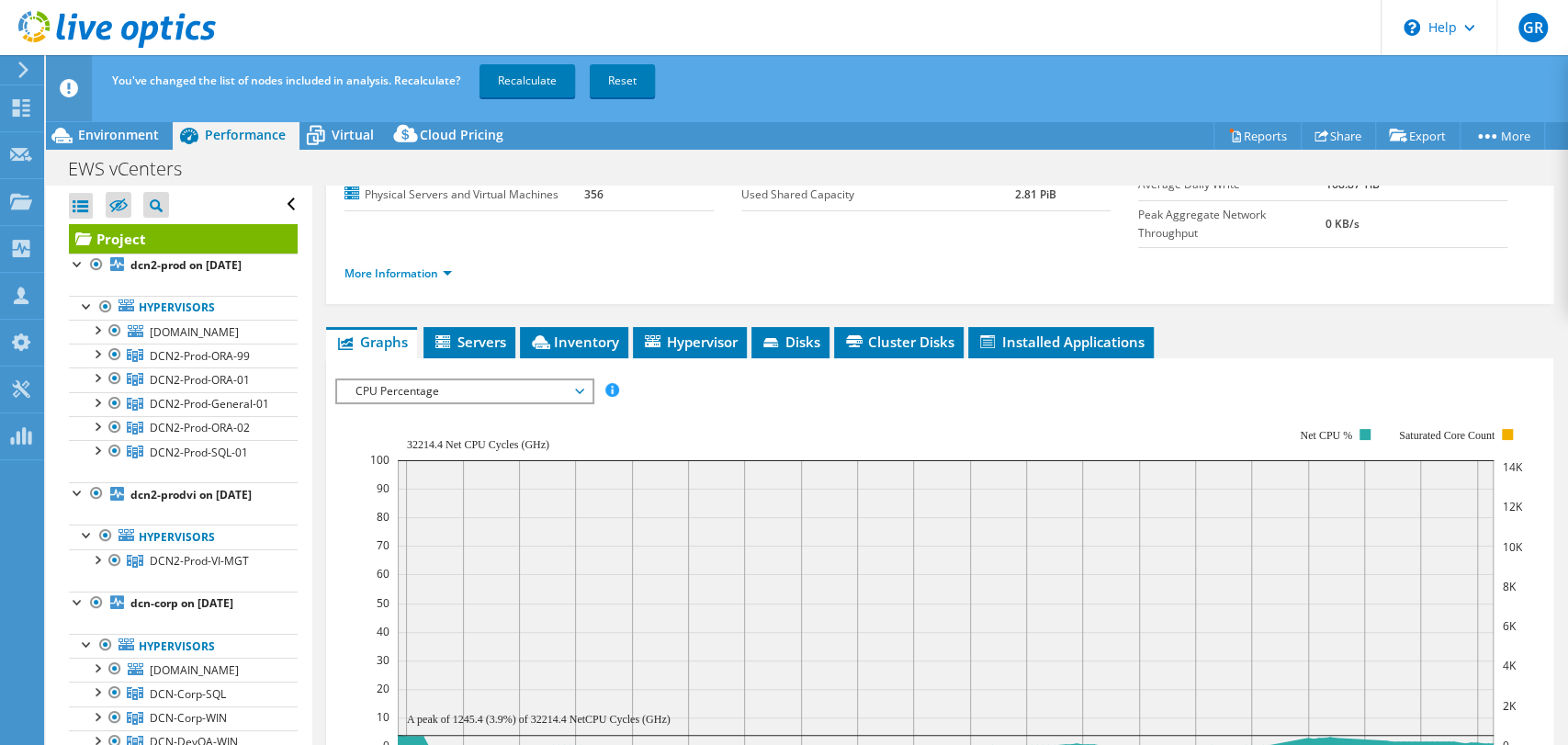
scroll to position [221, 0]
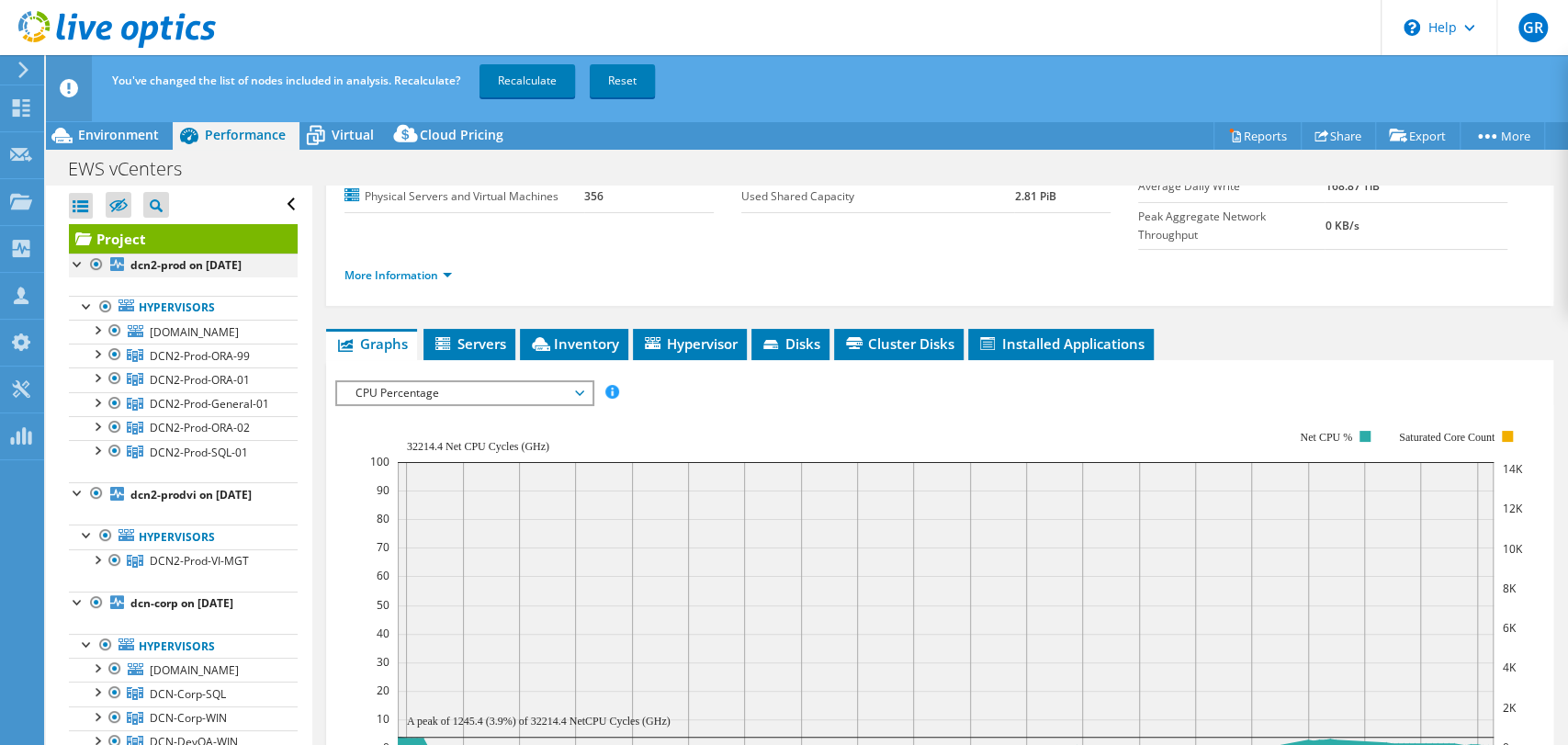
click at [77, 260] on div at bounding box center [78, 262] width 18 height 18
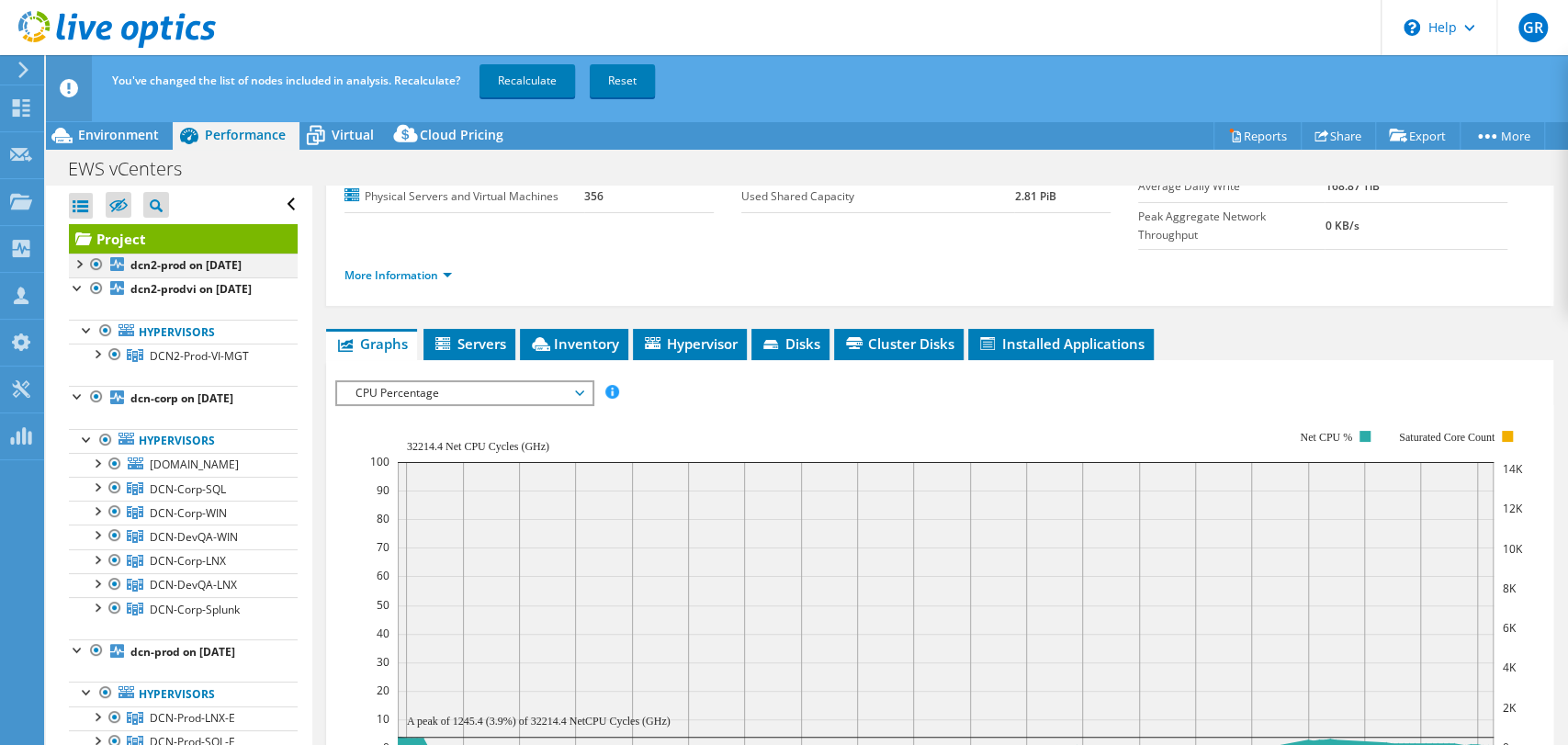
click at [80, 263] on div at bounding box center [78, 262] width 18 height 18
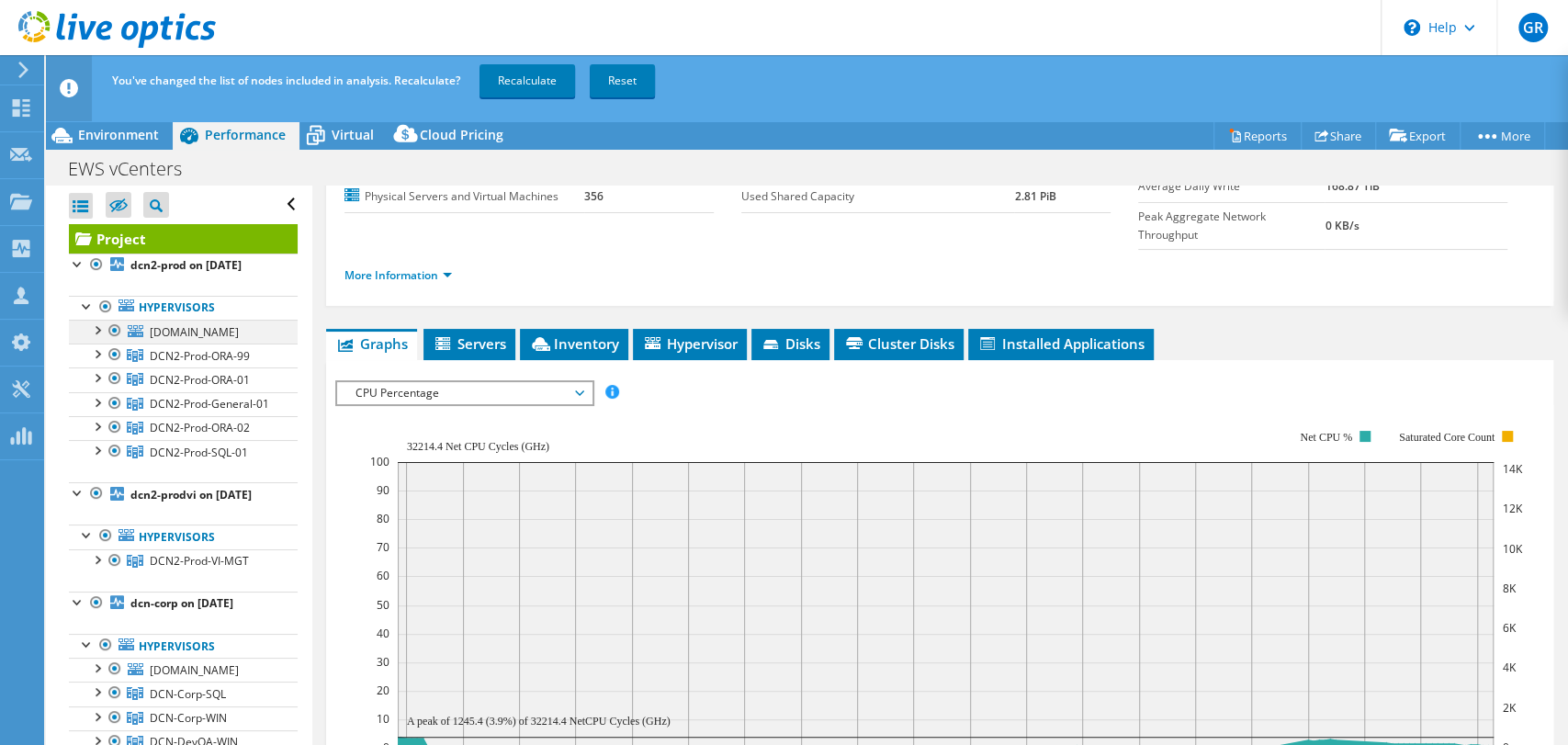
click at [99, 334] on div at bounding box center [96, 329] width 18 height 18
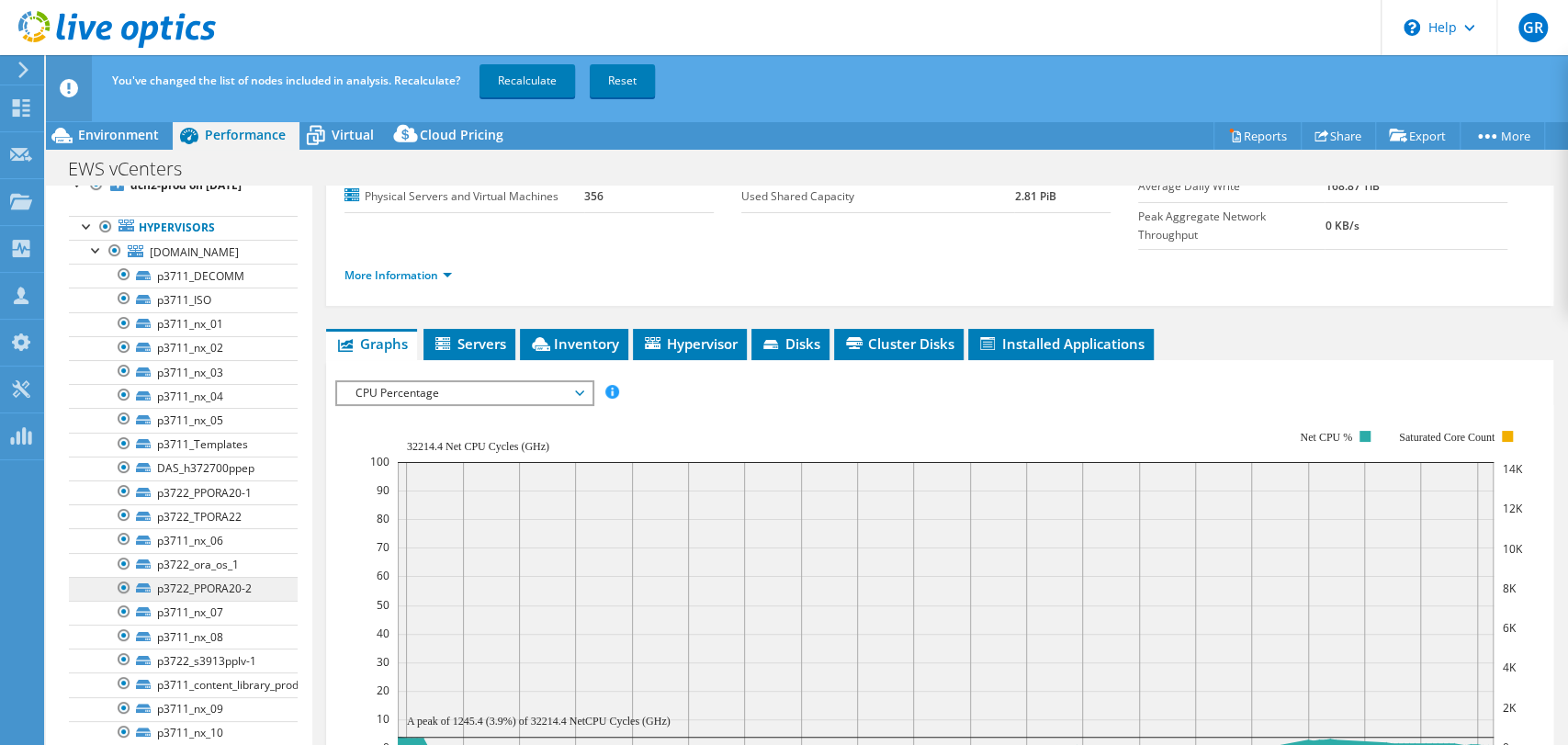
scroll to position [0, 0]
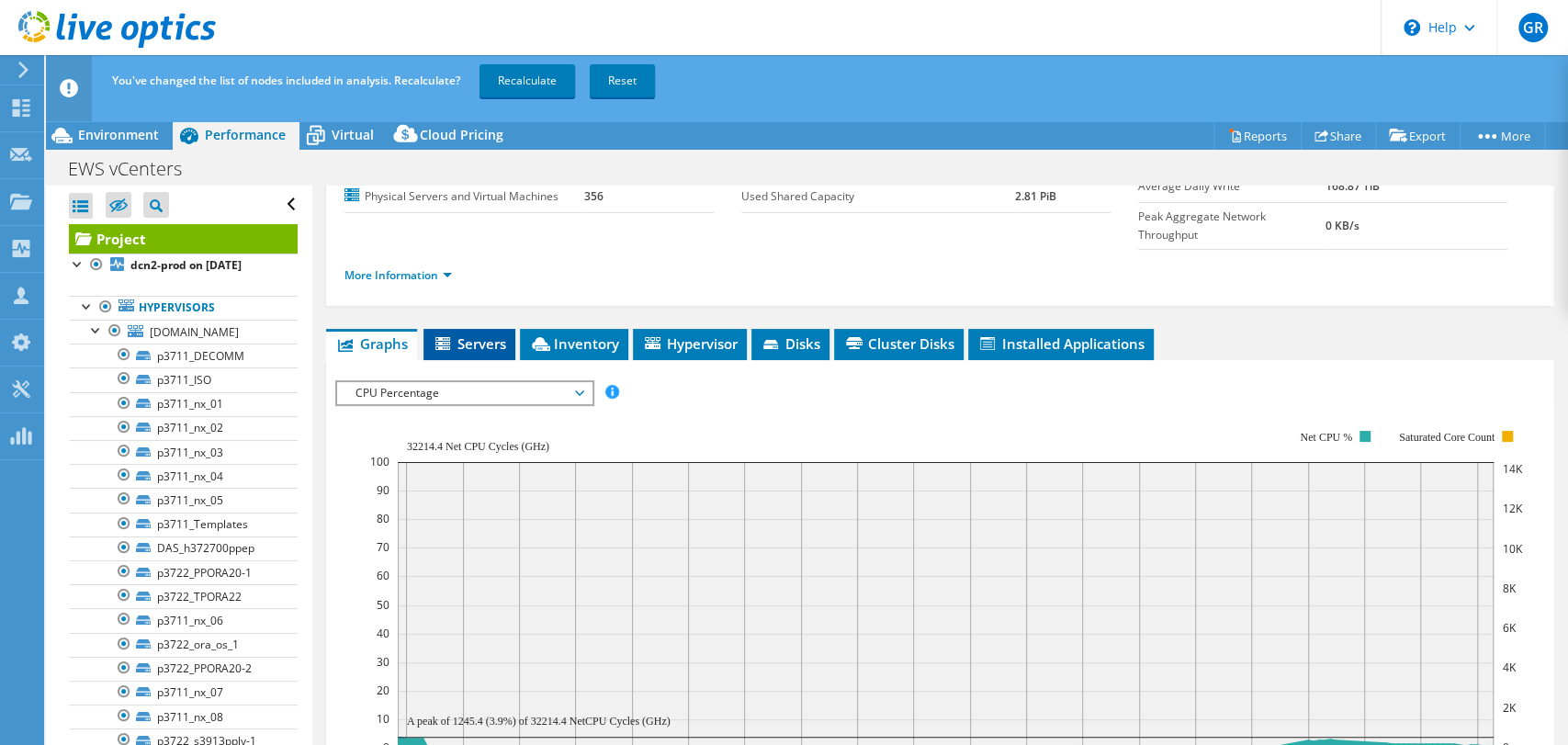
click at [469, 334] on span "Servers" at bounding box center [469, 343] width 74 height 18
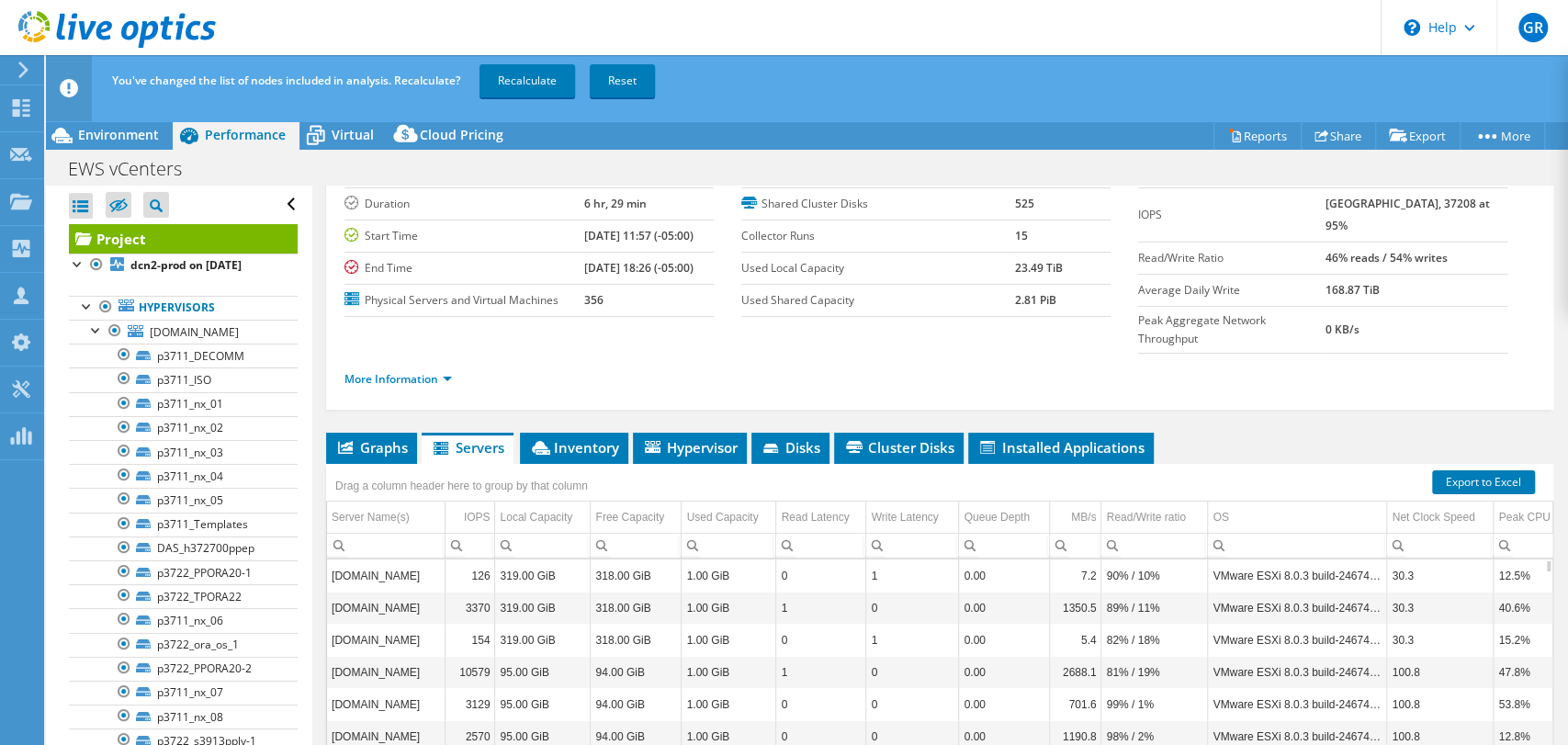
scroll to position [118, 0]
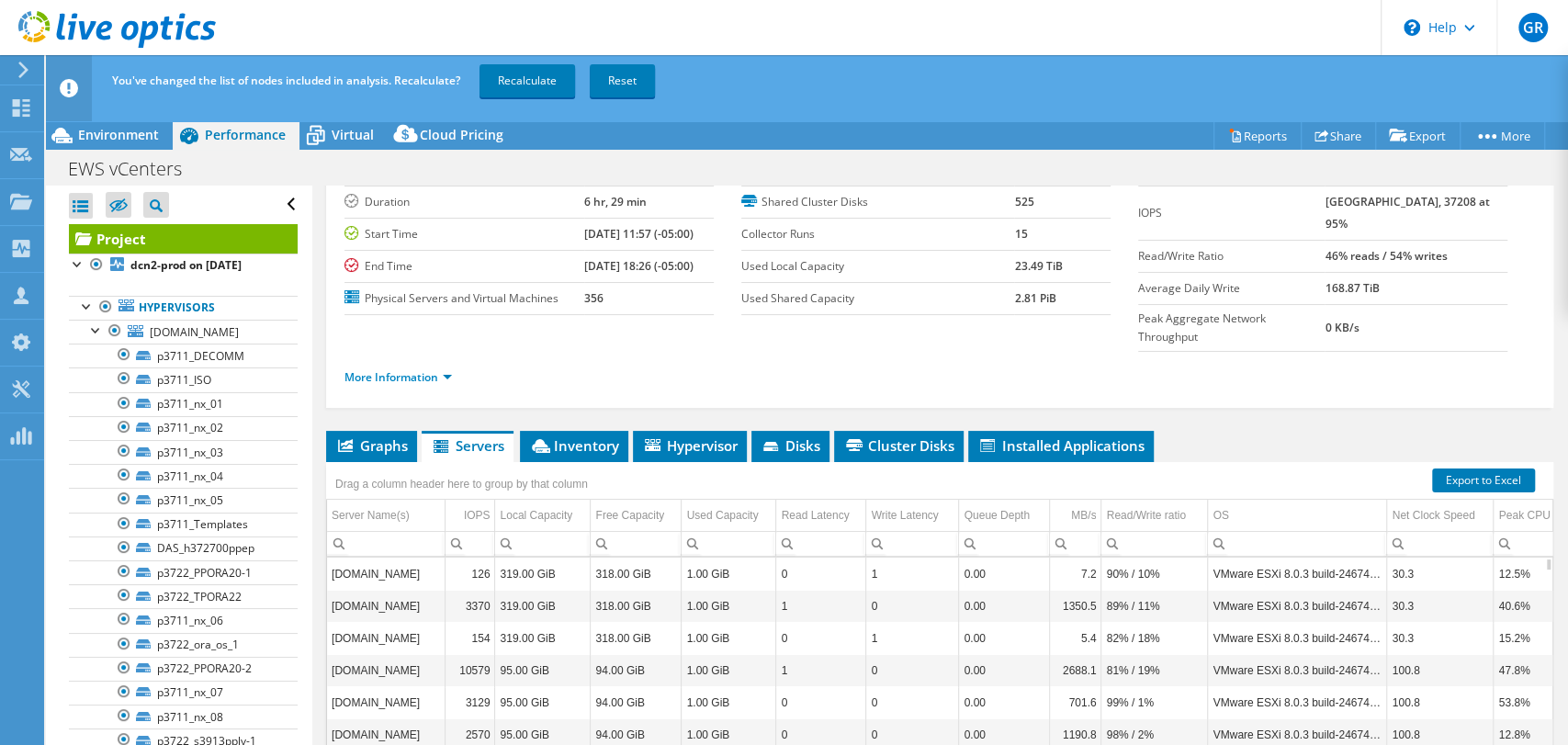
click at [0, 0] on div "Column Server Name(s), Filter cell" at bounding box center [0, 0] width 0 height 0
click at [338, 529] on div "Column Server Name(s), Filter cell" at bounding box center [339, 540] width 24 height 23
click at [90, 331] on div at bounding box center [96, 329] width 18 height 18
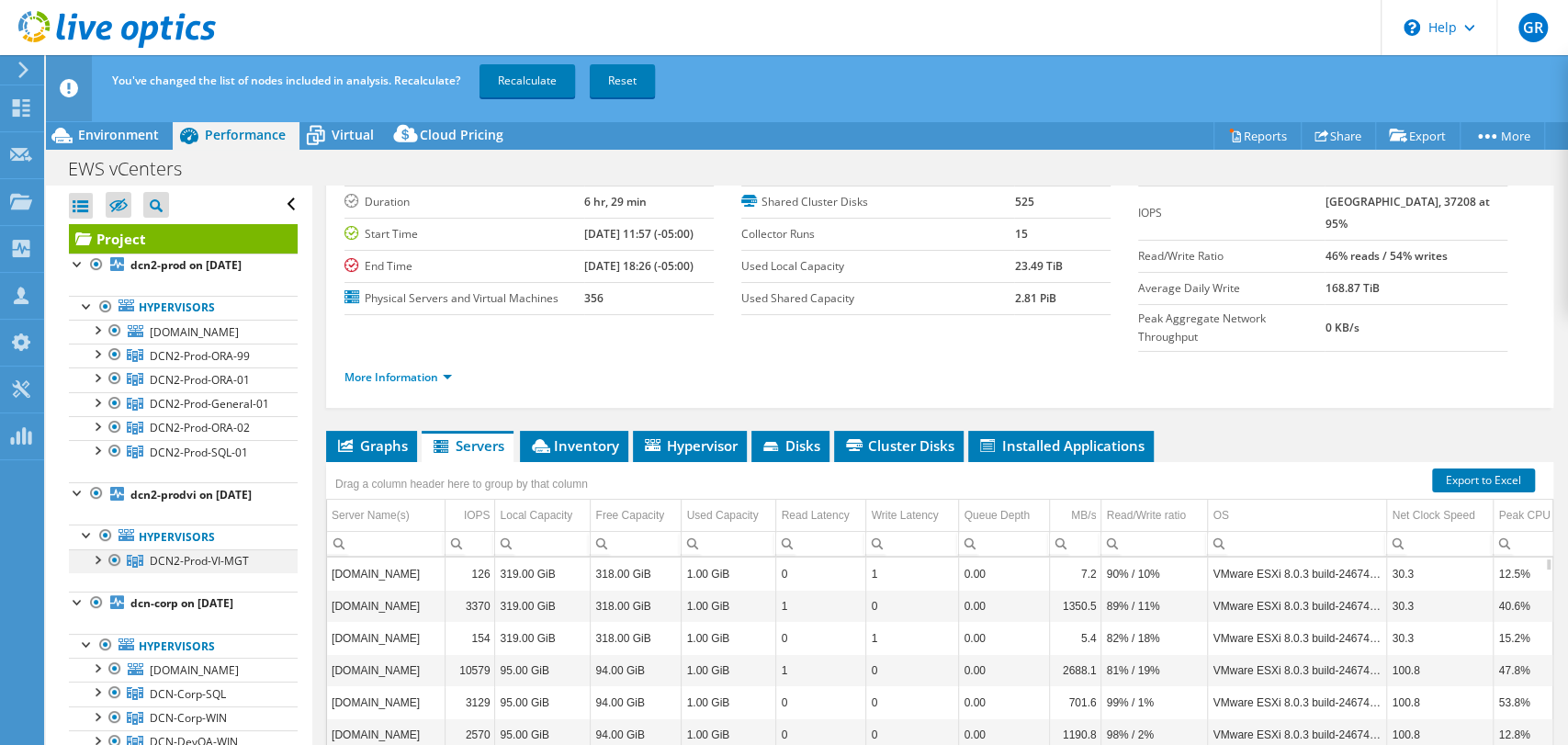
click at [97, 567] on div at bounding box center [96, 558] width 18 height 18
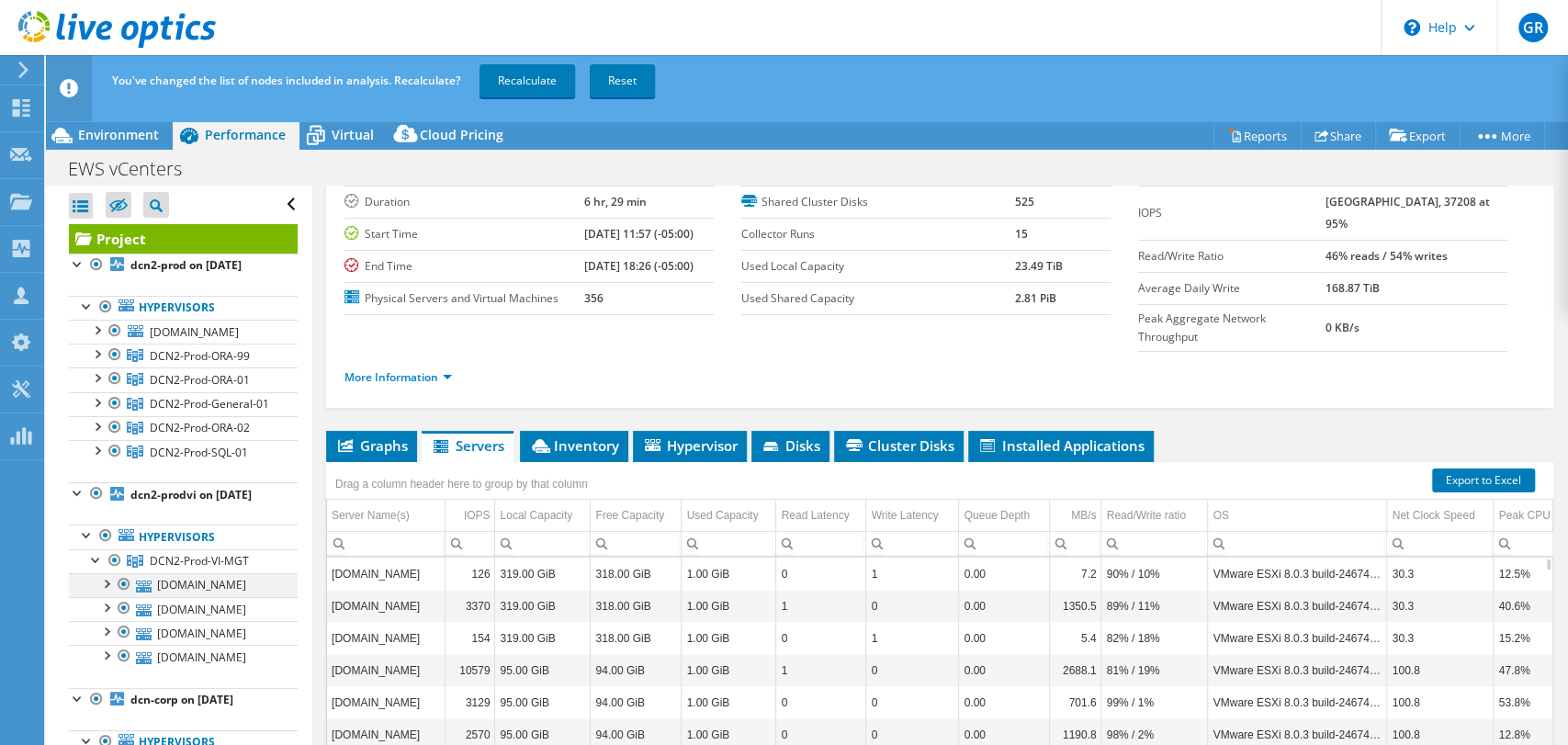
click at [104, 591] on div at bounding box center [105, 582] width 18 height 18
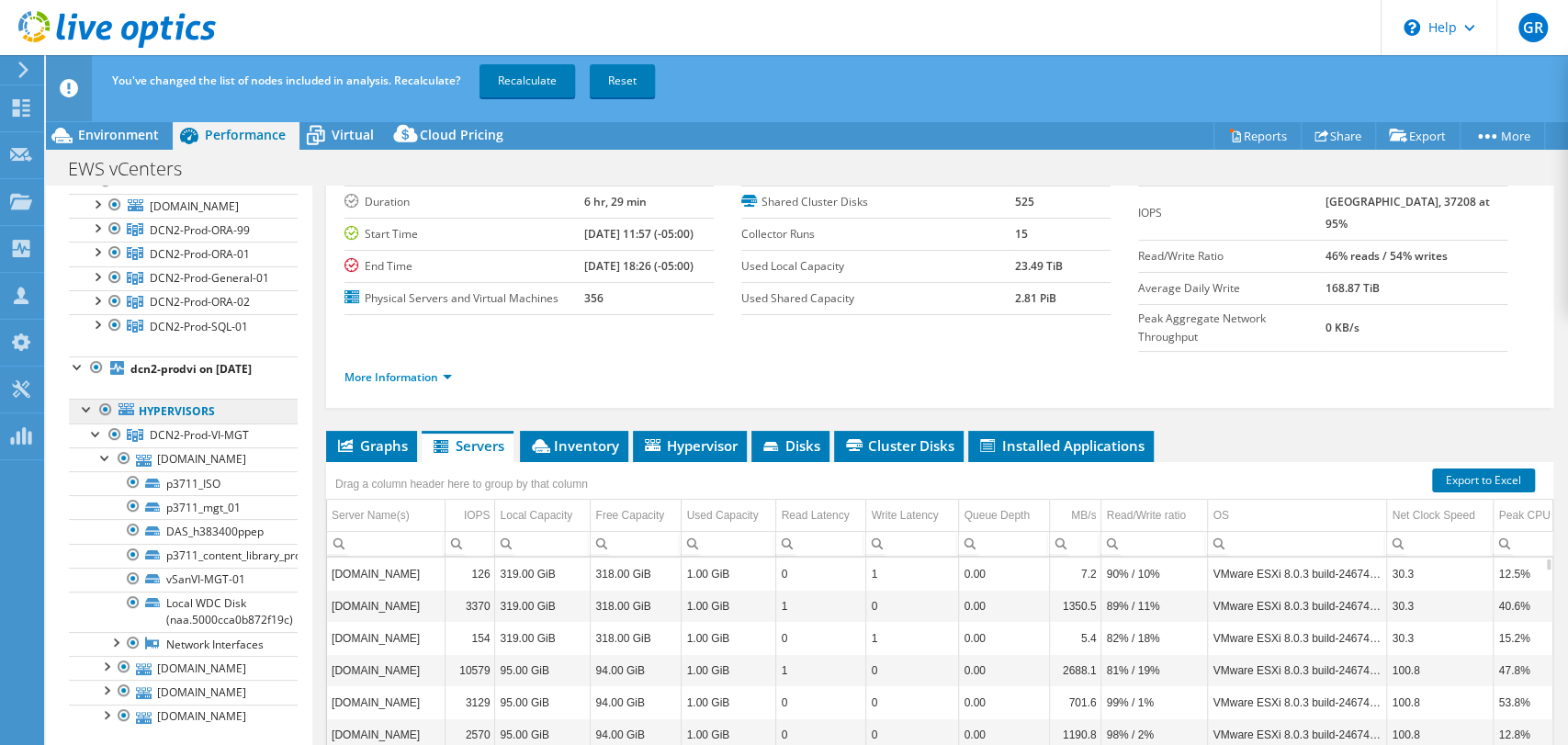
scroll to position [127, 0]
click at [105, 465] on div at bounding box center [105, 455] width 18 height 18
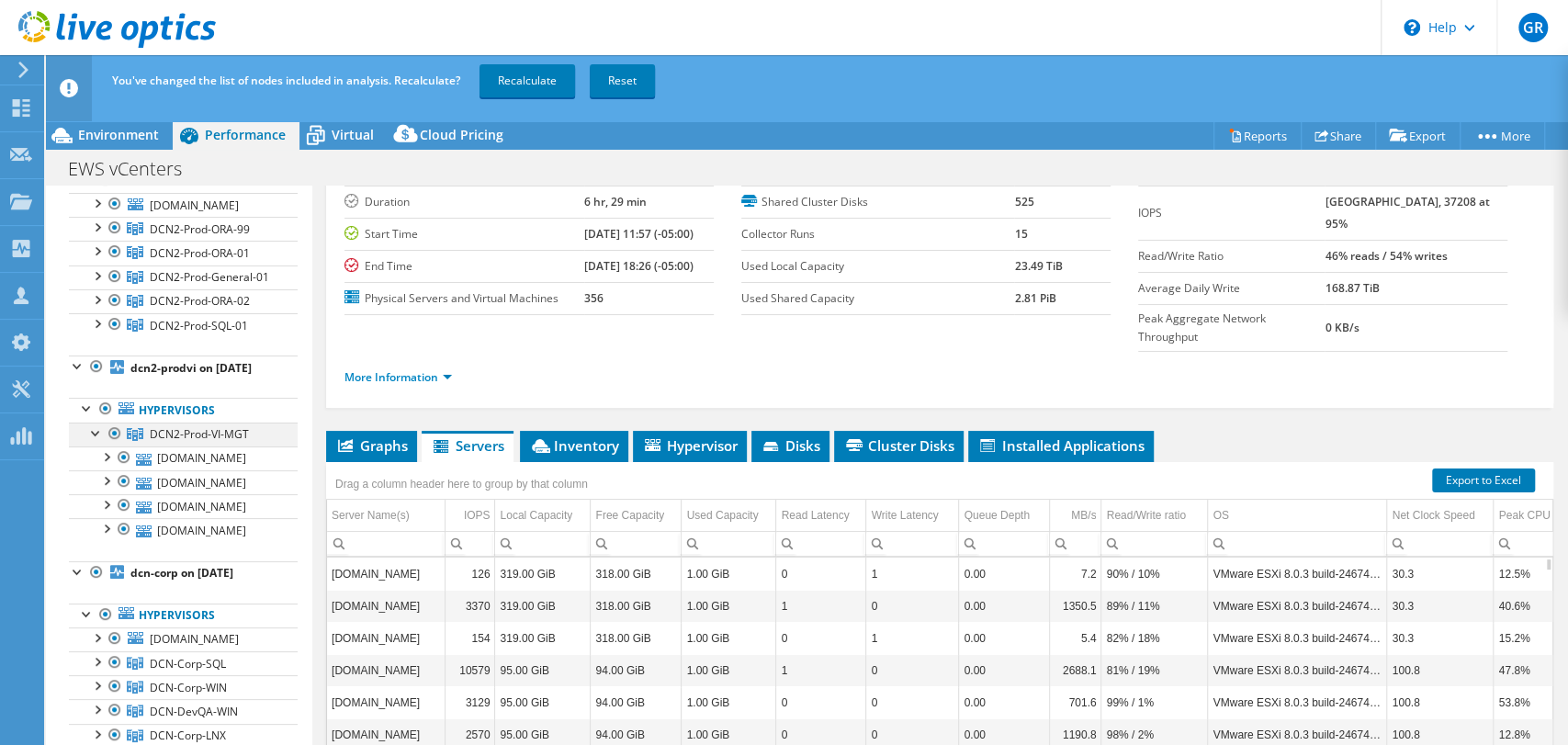
click at [91, 441] on div at bounding box center [96, 431] width 18 height 18
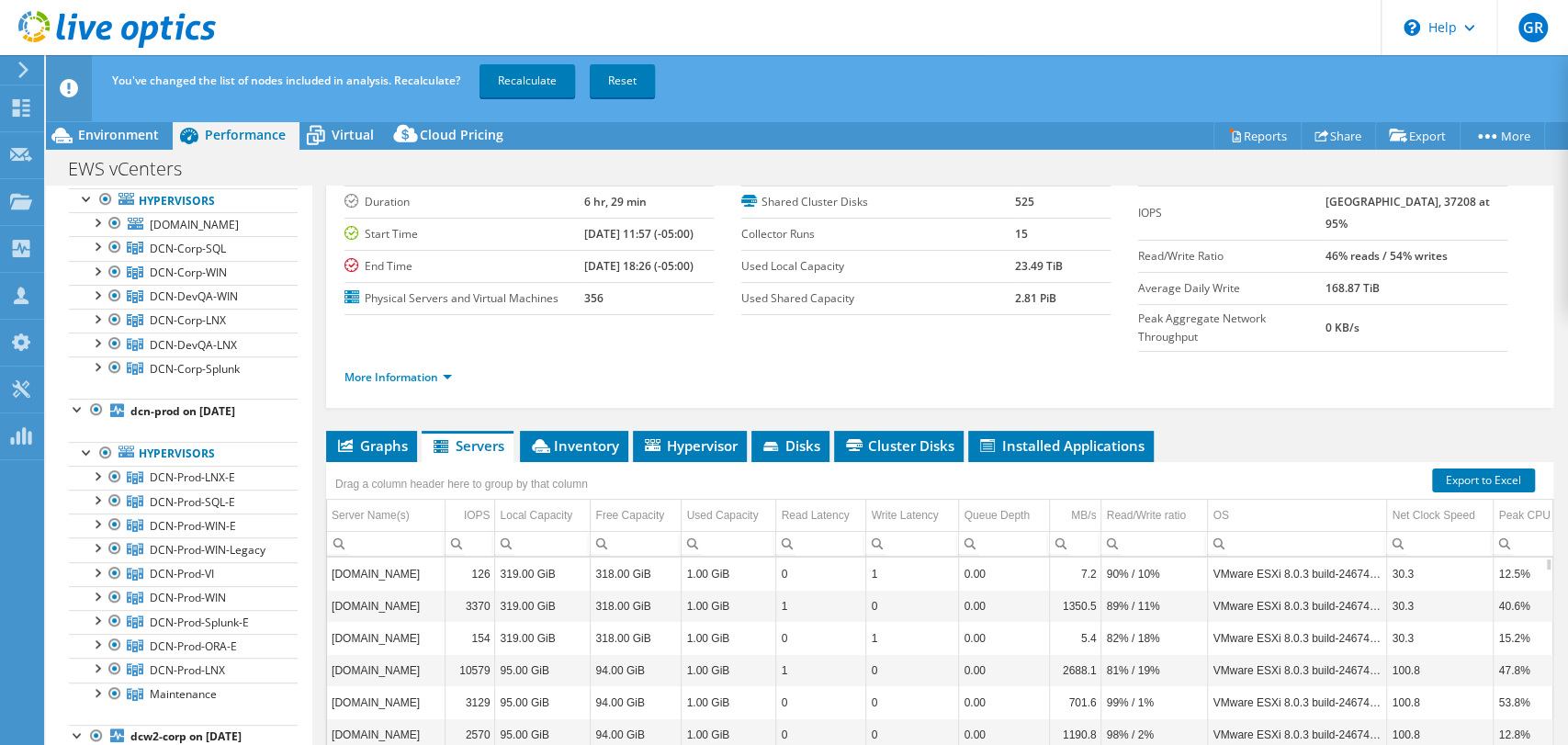
scroll to position [457, 0]
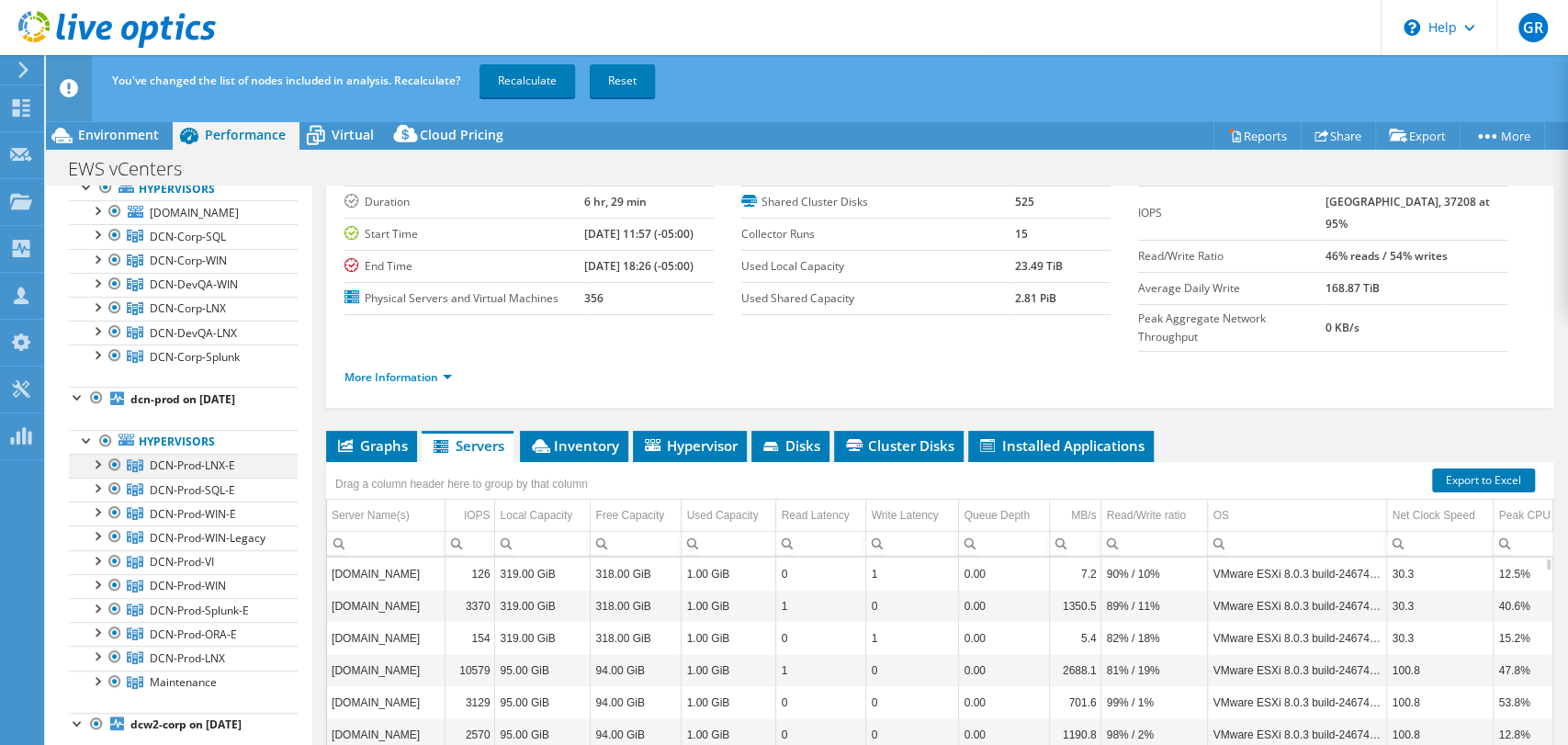
click at [97, 472] on div at bounding box center [96, 463] width 18 height 18
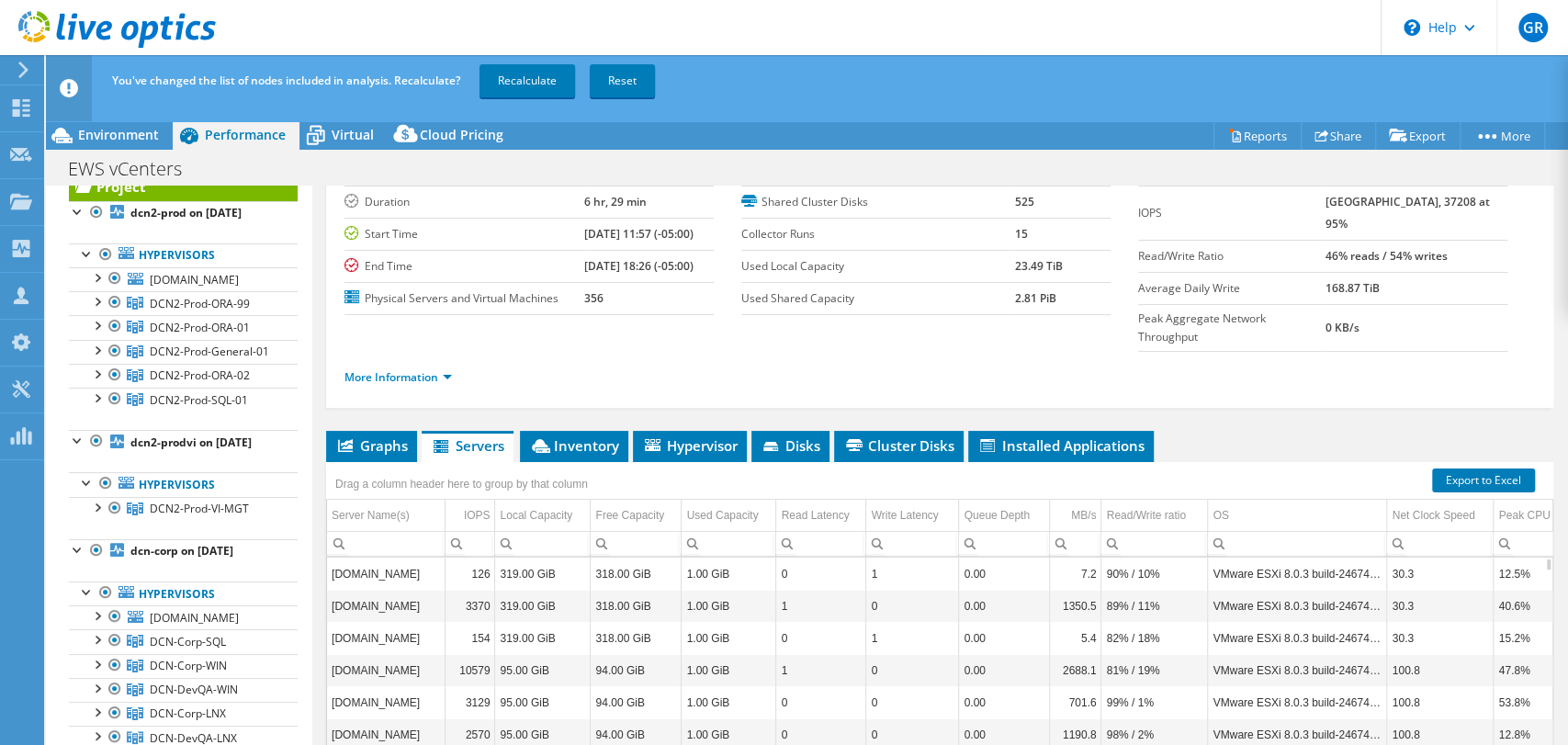
scroll to position [0, 0]
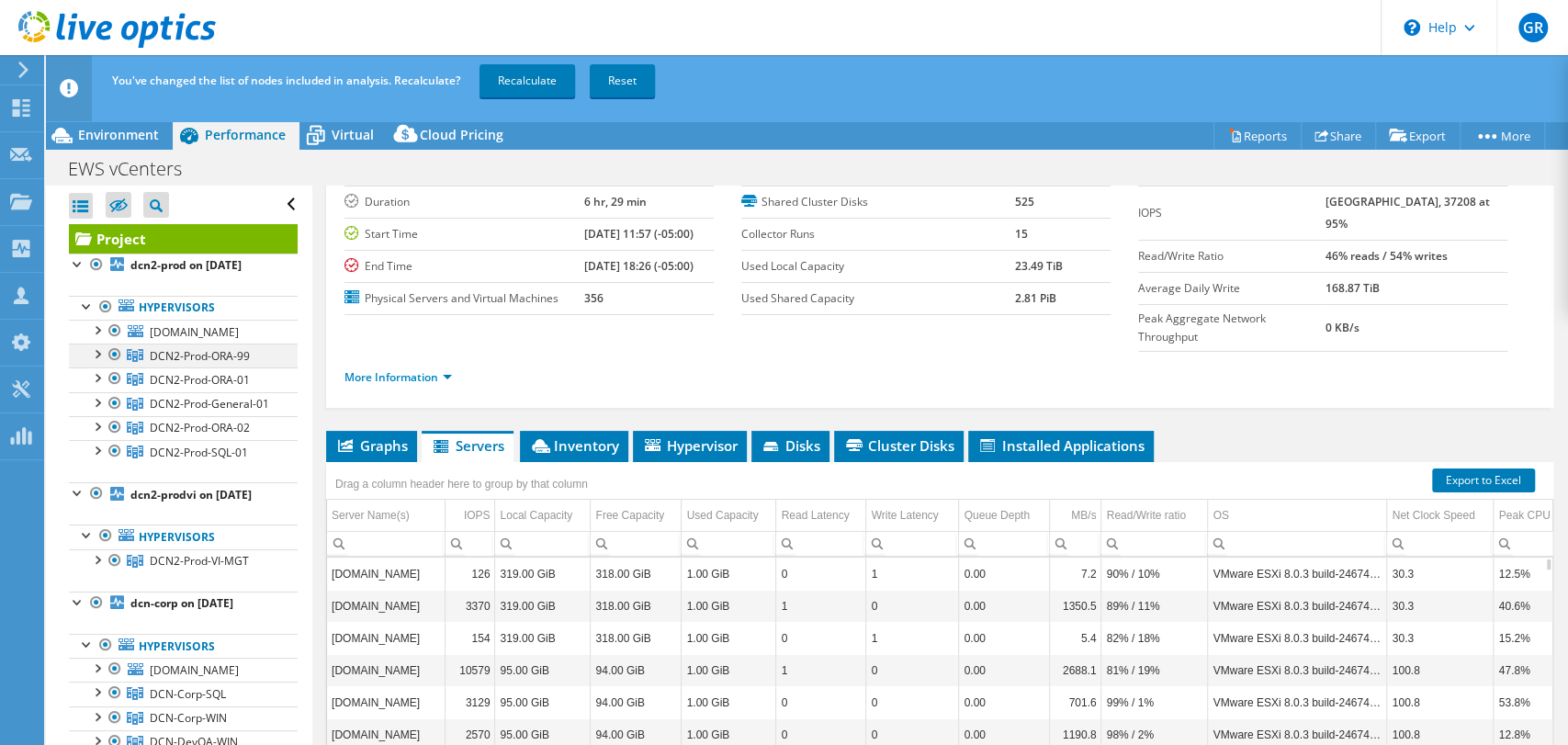
click at [95, 355] on div at bounding box center [96, 353] width 18 height 18
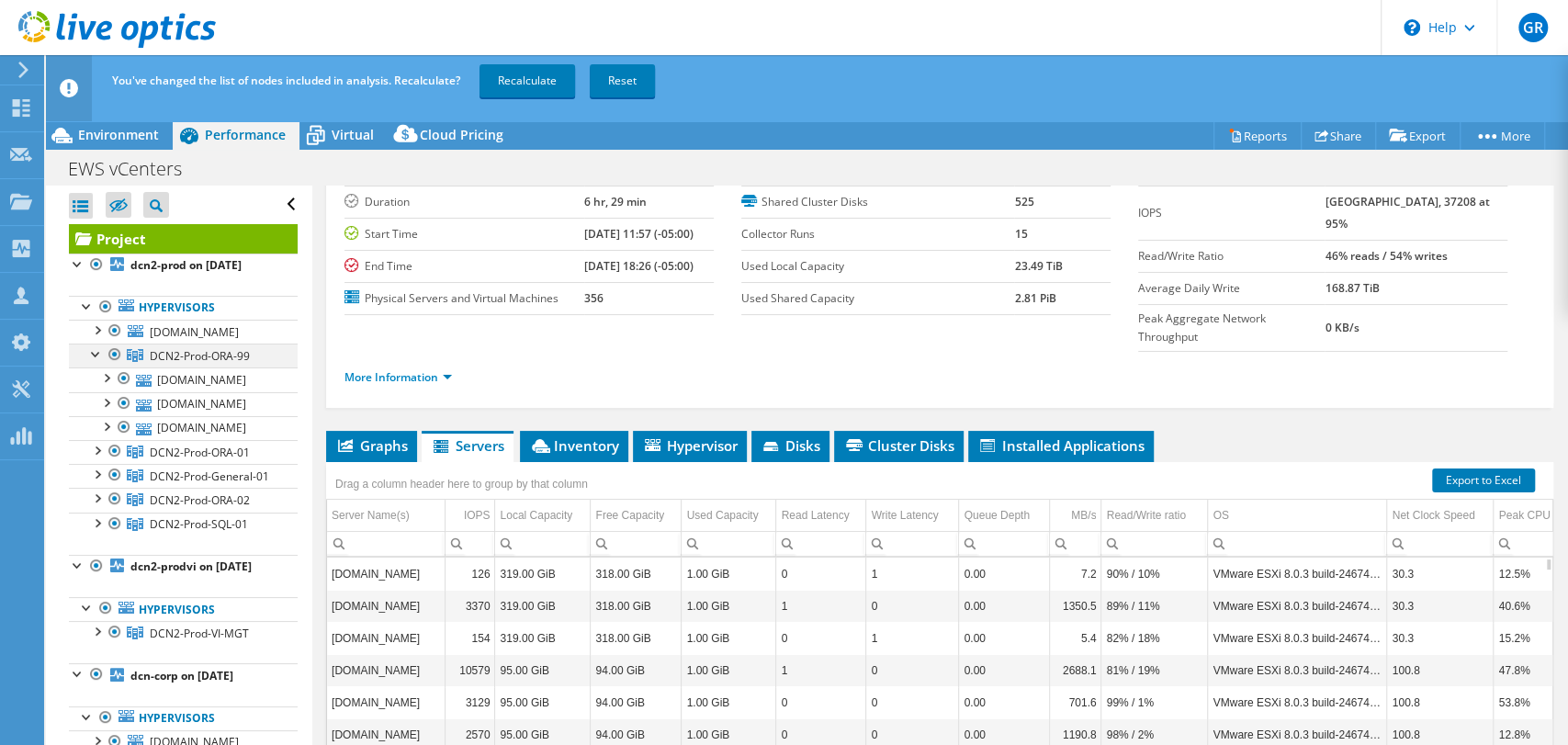
click at [95, 355] on div at bounding box center [96, 353] width 18 height 18
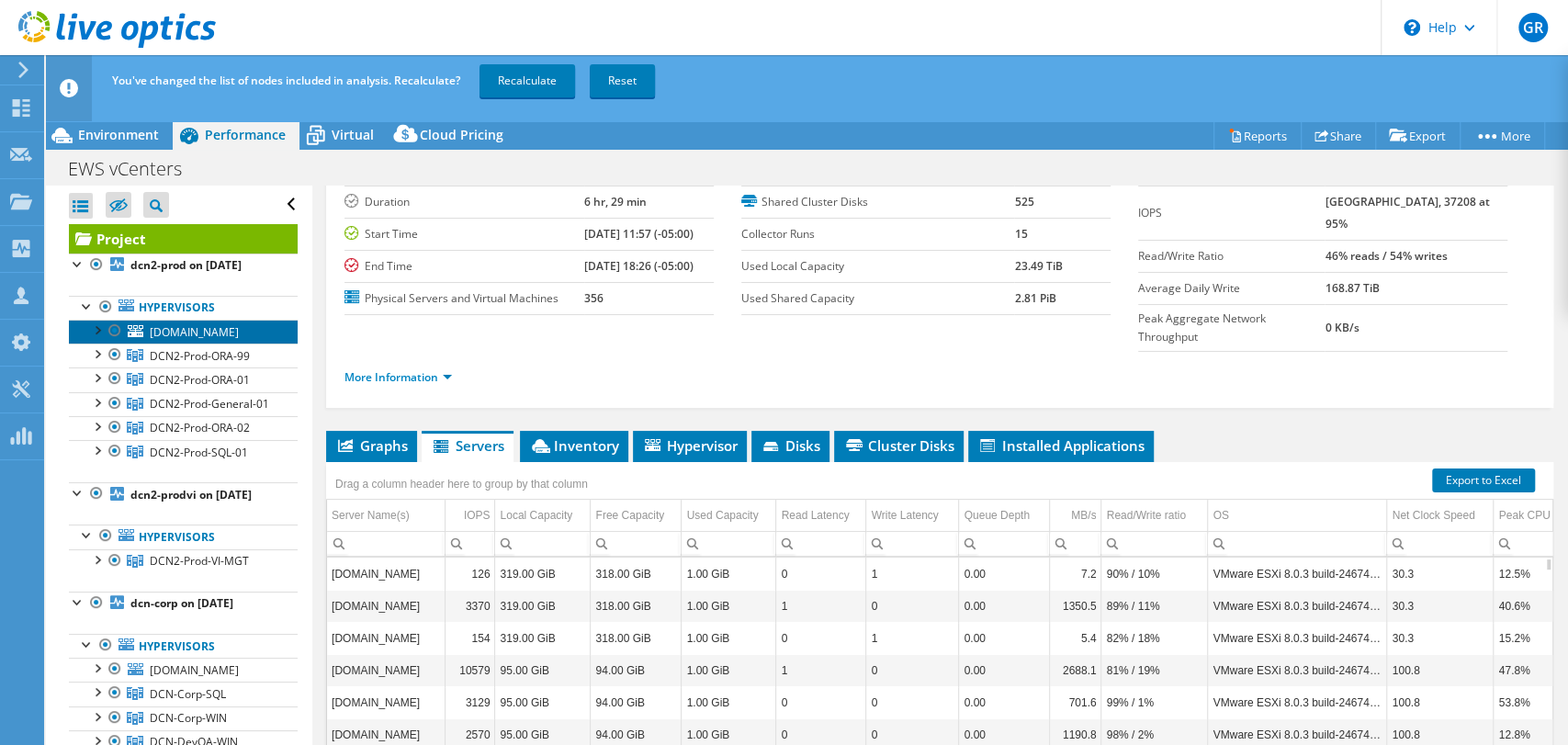
click at [192, 322] on link "[DOMAIN_NAME]" at bounding box center [183, 332] width 229 height 24
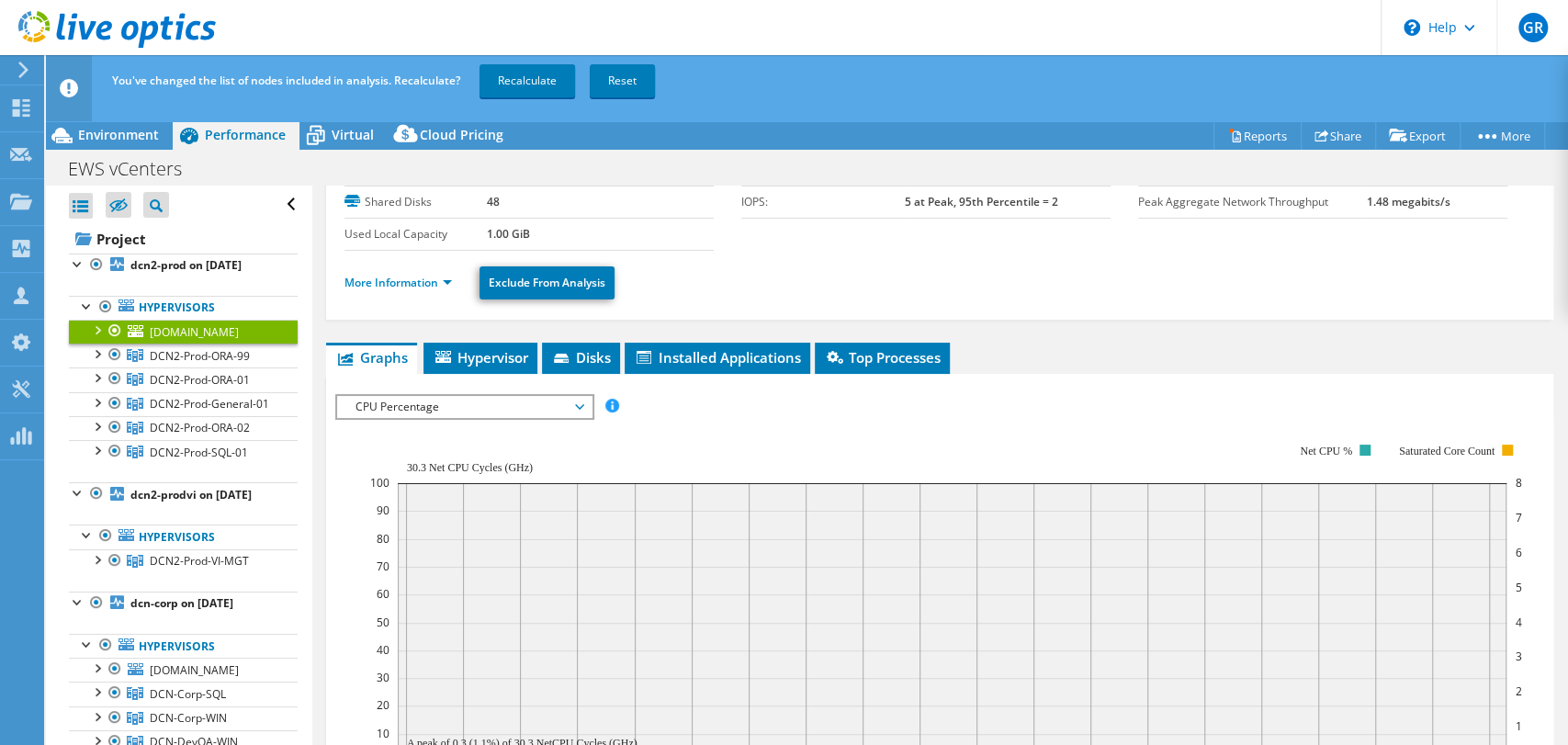
click at [96, 329] on div at bounding box center [96, 329] width 18 height 18
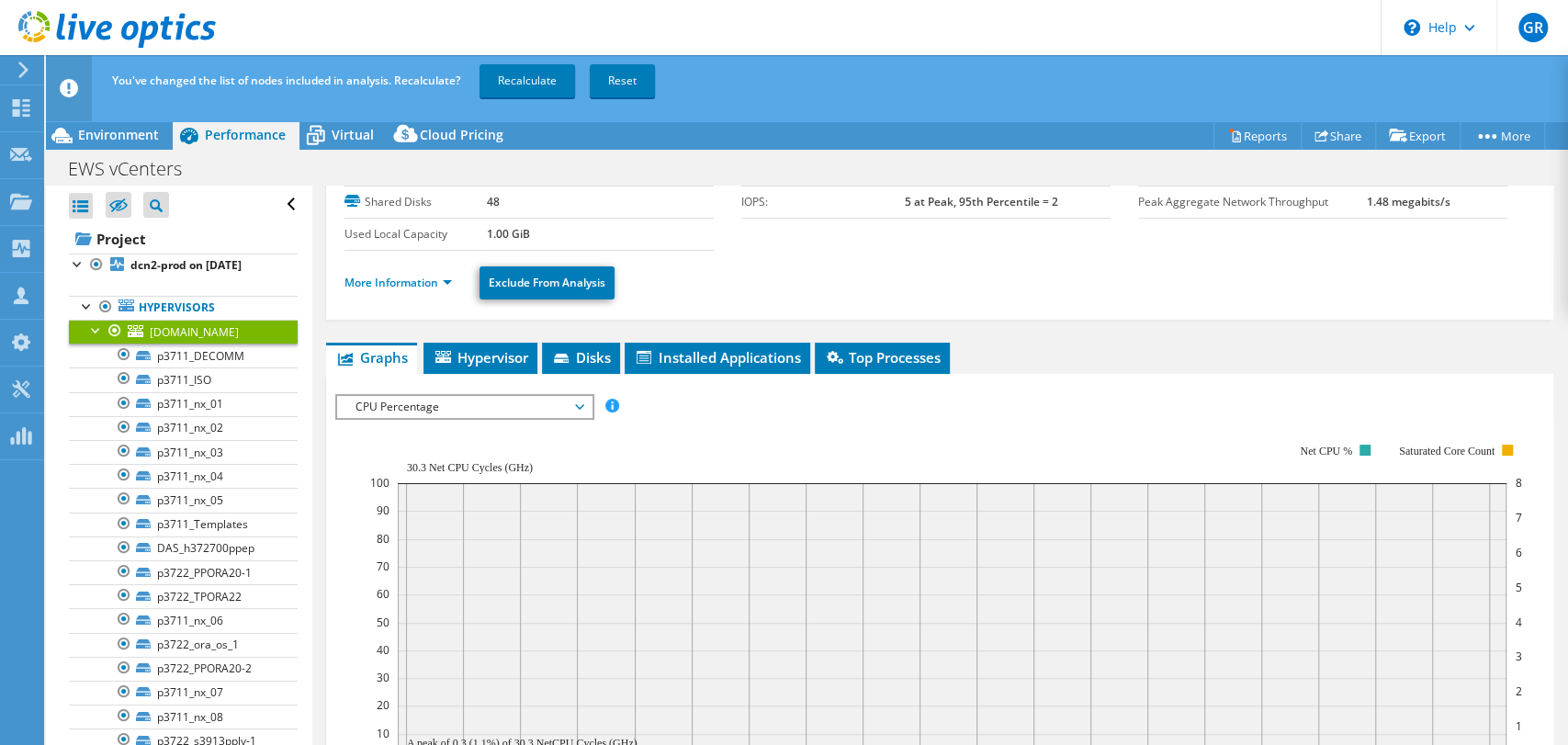
click at [96, 329] on div at bounding box center [96, 329] width 18 height 18
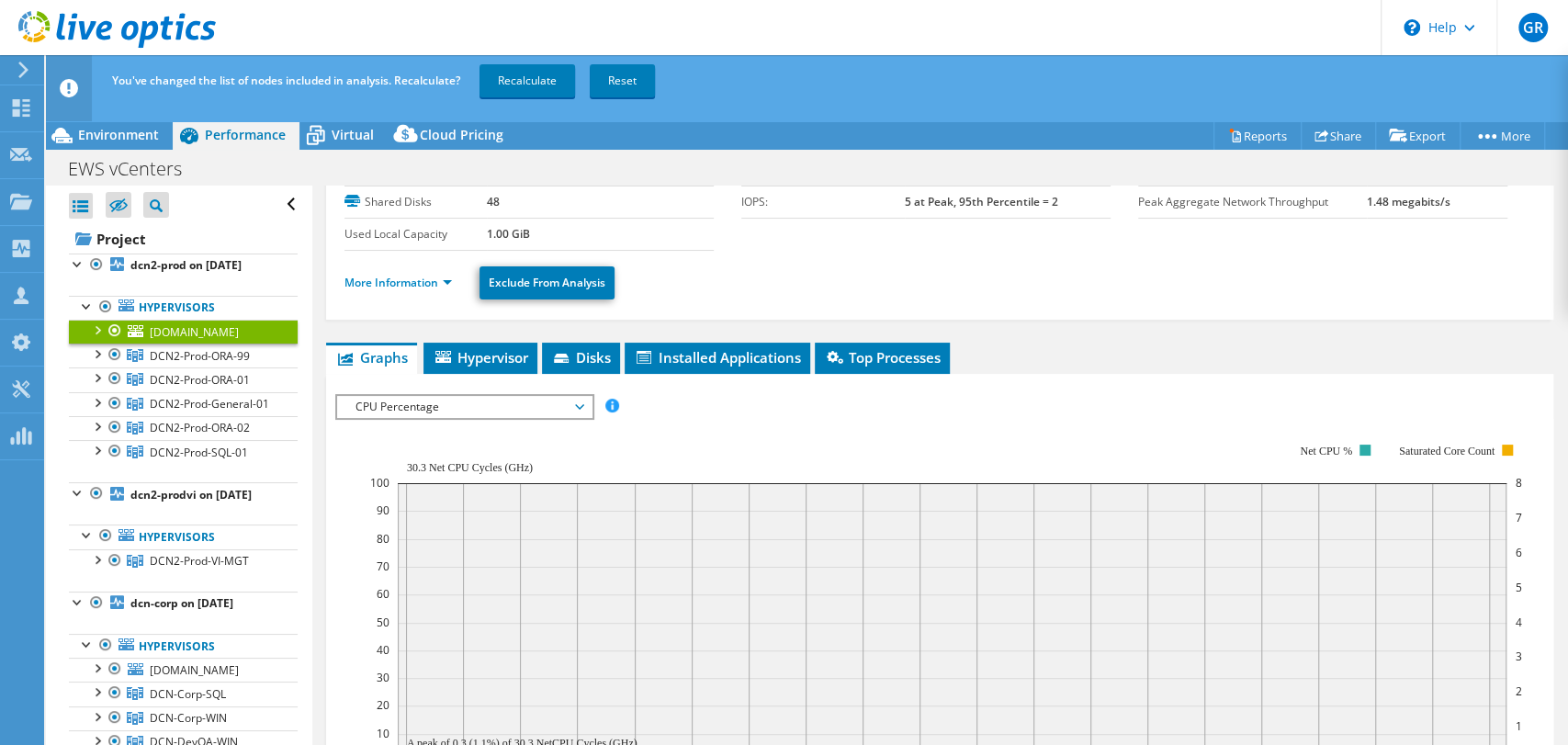
click at [99, 328] on div at bounding box center [96, 329] width 18 height 18
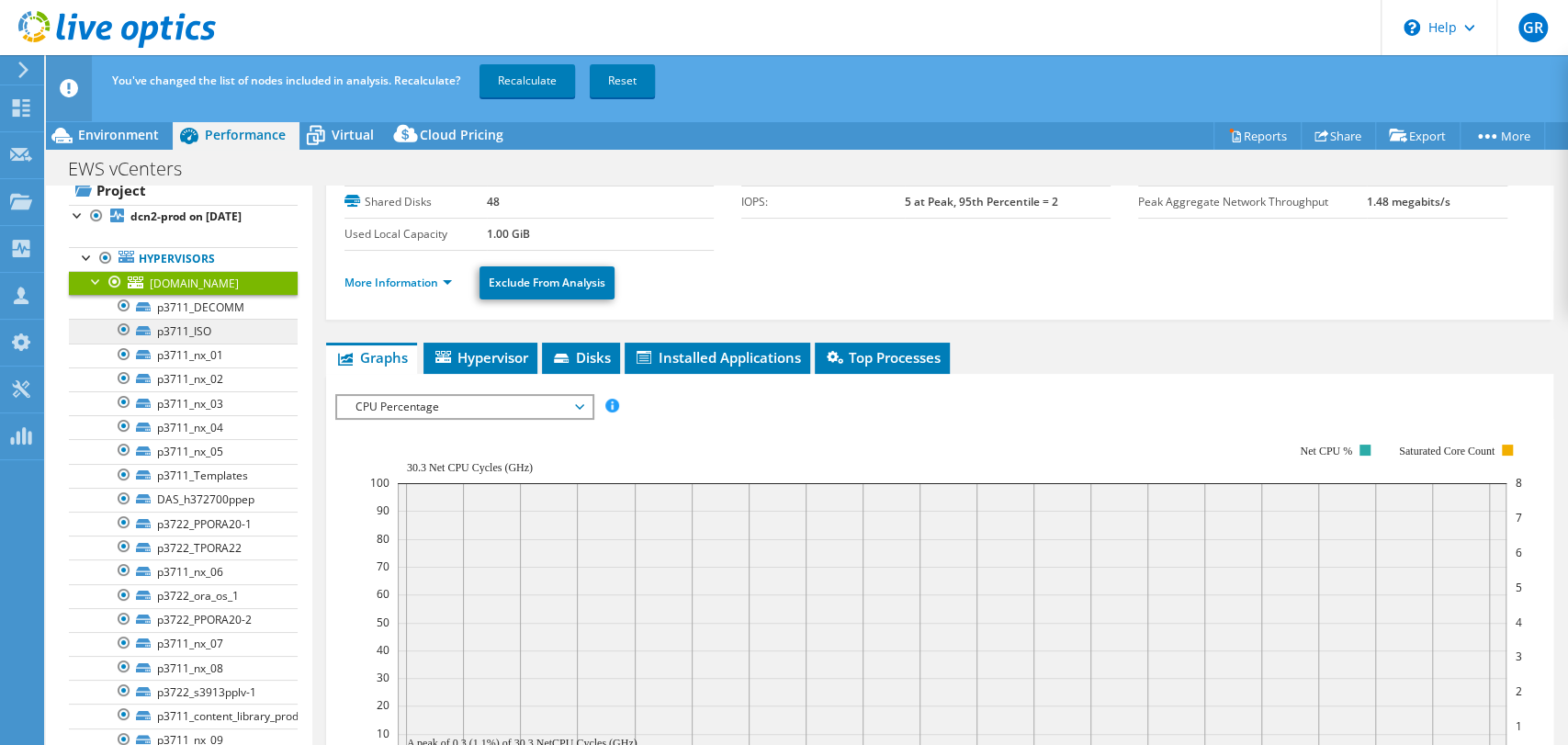
scroll to position [47, 0]
click at [90, 279] on div at bounding box center [96, 282] width 18 height 18
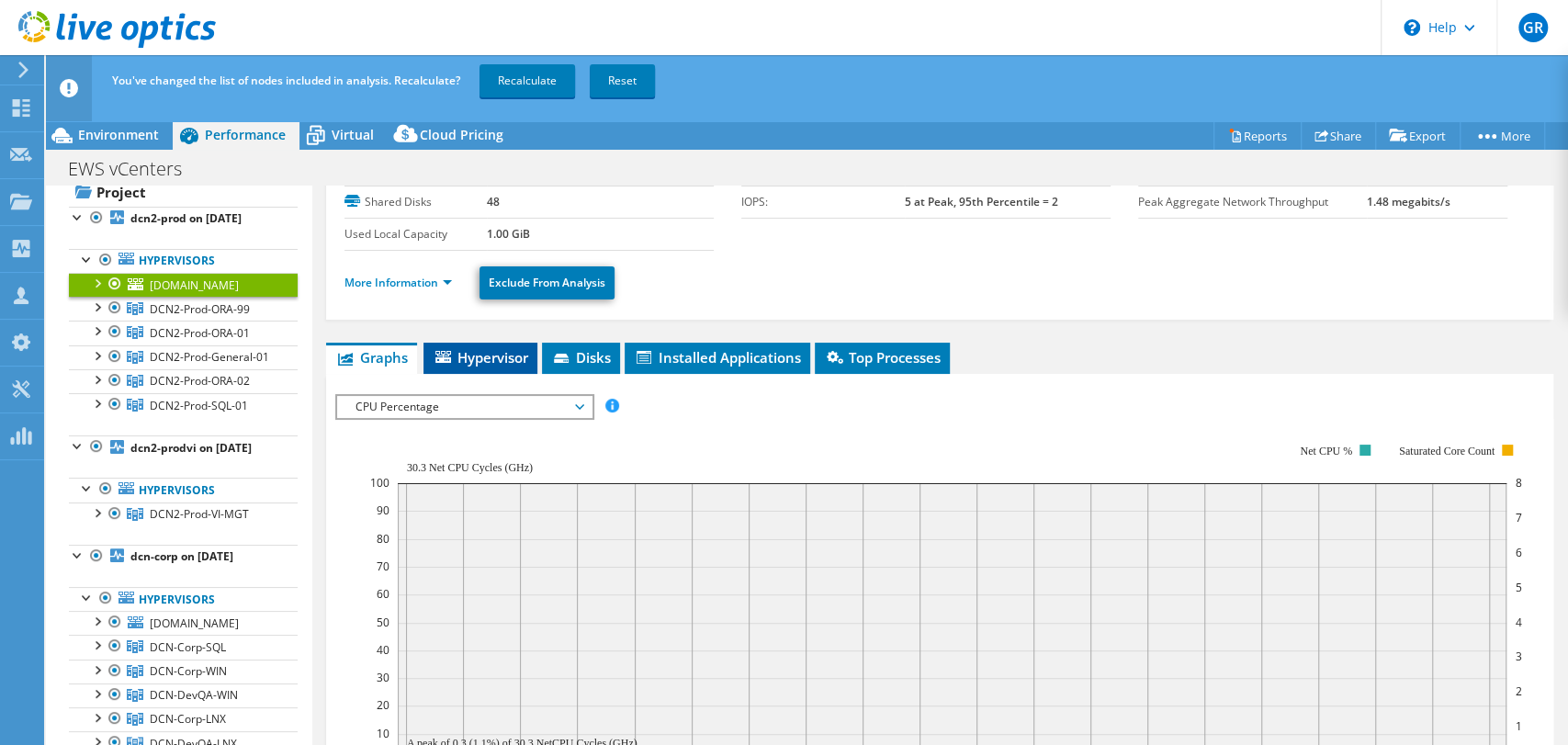
click at [479, 358] on span "Hypervisor" at bounding box center [480, 357] width 95 height 18
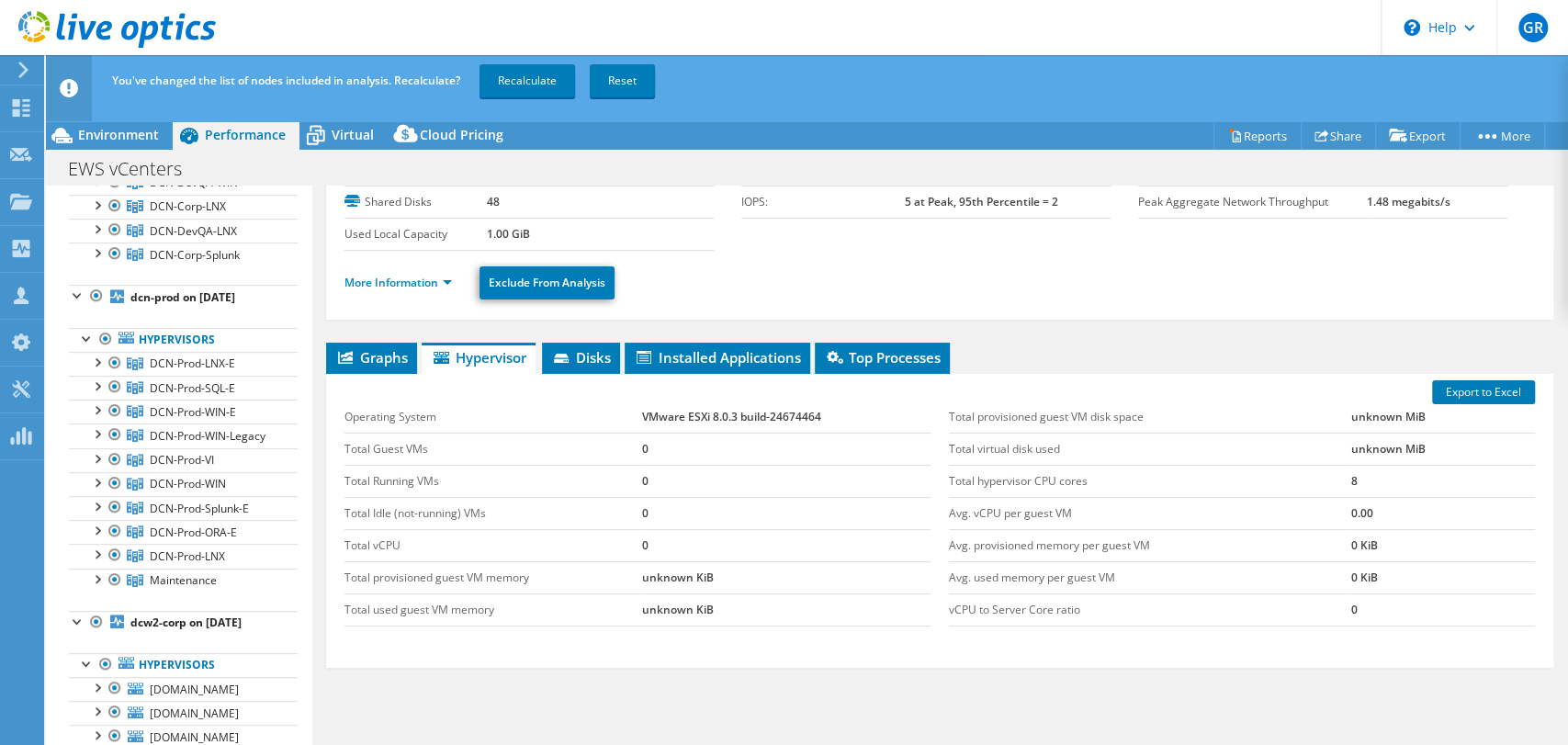
scroll to position [0, 0]
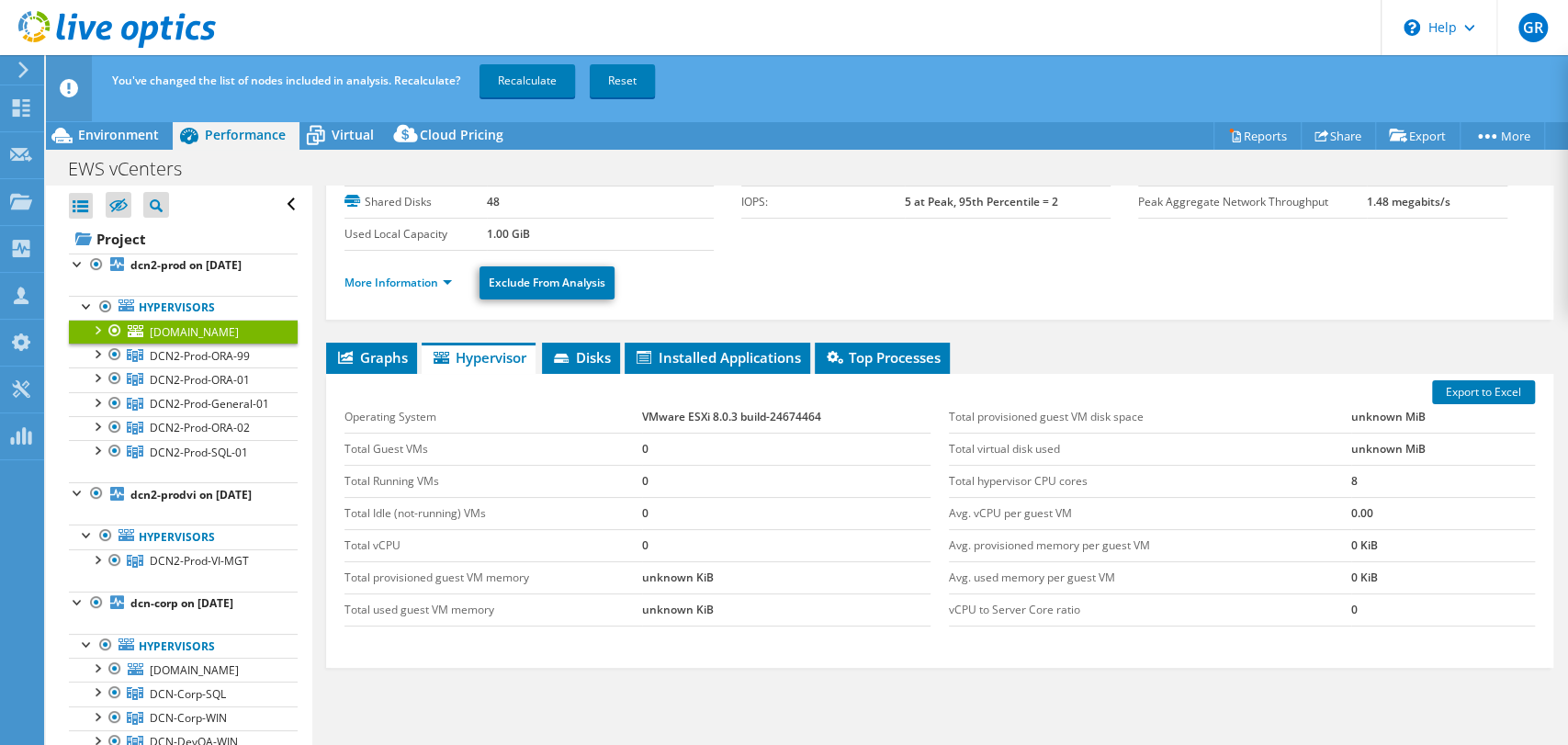
click at [213, 201] on div "Open All Close All Hide Excluded Nodes Project Tree Filter" at bounding box center [183, 205] width 229 height 39
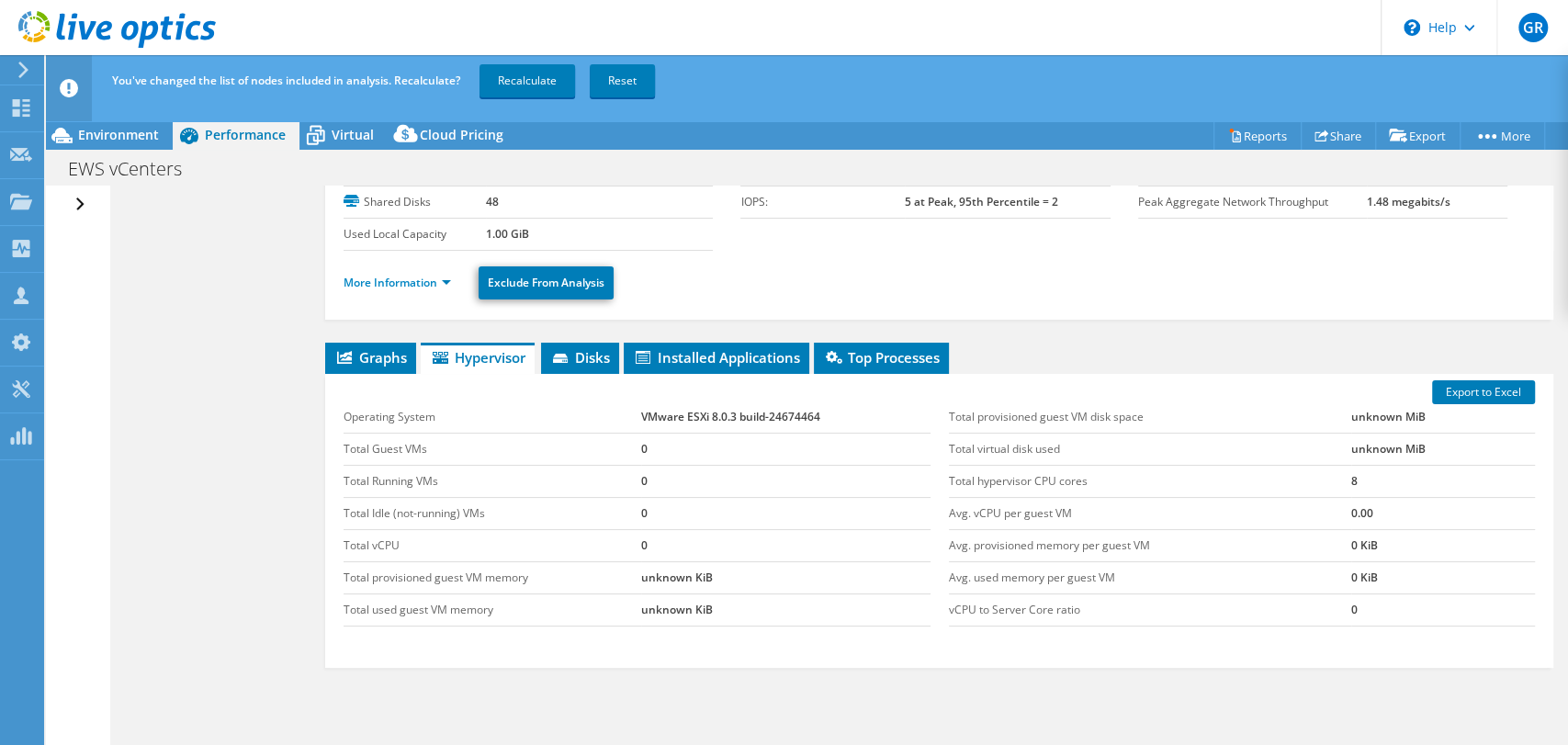
click at [80, 207] on div "Open All Close All Hide Excluded Nodes Project Tree Filter" at bounding box center [81, 205] width 27 height 39
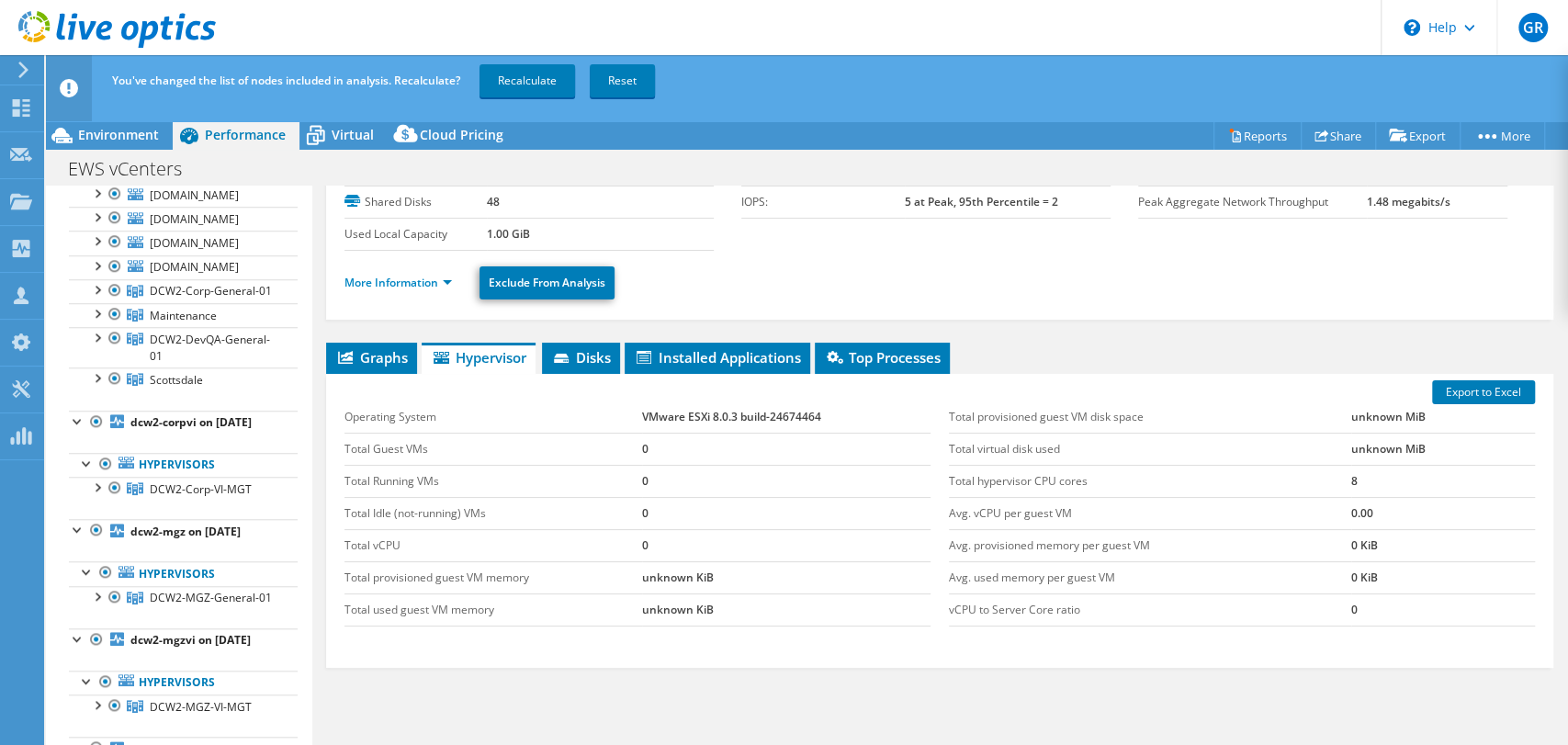
scroll to position [1055, 0]
click at [73, 432] on link "dcw2-corpvi on [DATE]" at bounding box center [183, 420] width 229 height 24
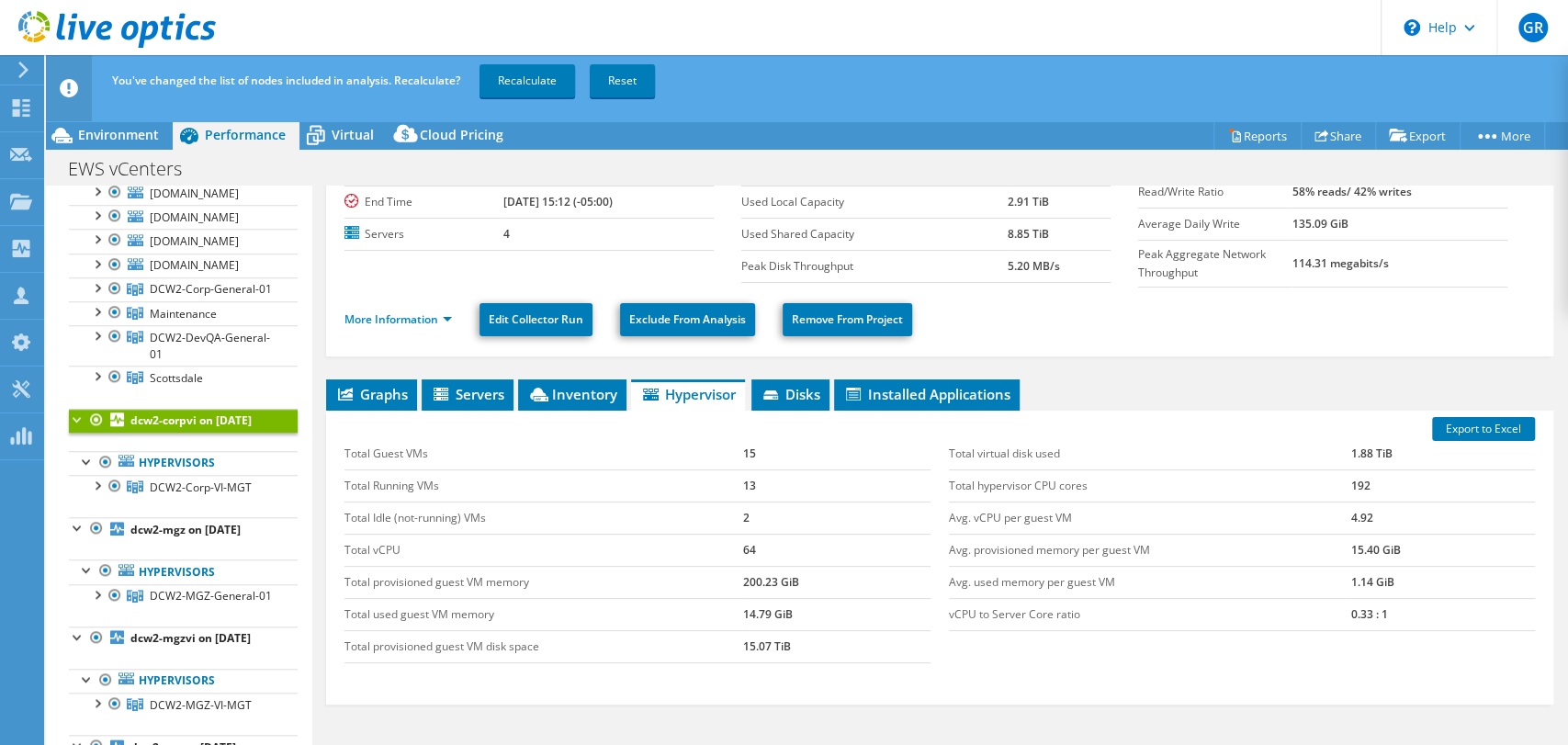
click at [73, 432] on link "dcw2-corpvi on [DATE]" at bounding box center [183, 420] width 229 height 24
click at [74, 427] on div at bounding box center [78, 417] width 18 height 18
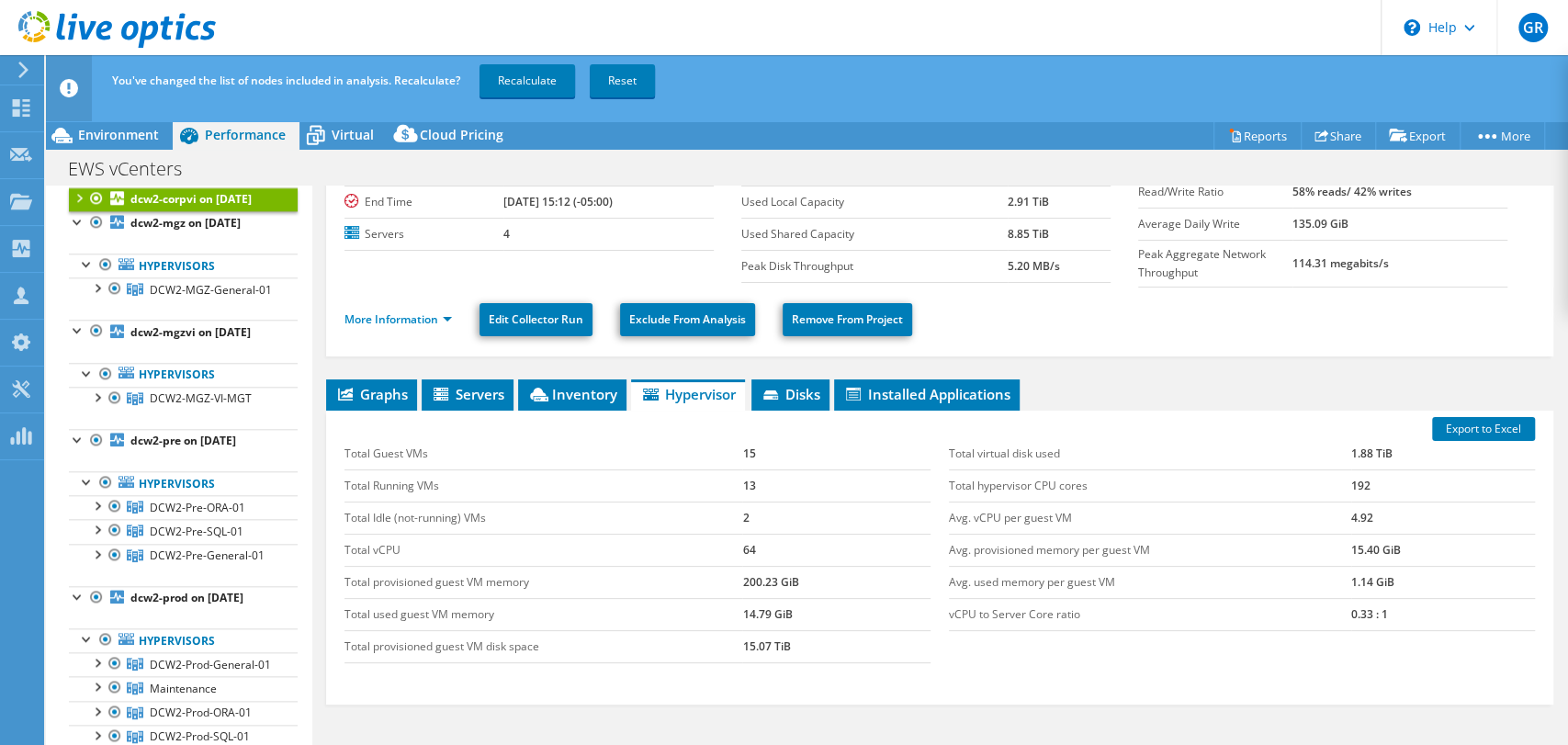
scroll to position [1277, 0]
